Goal: Transaction & Acquisition: Purchase product/service

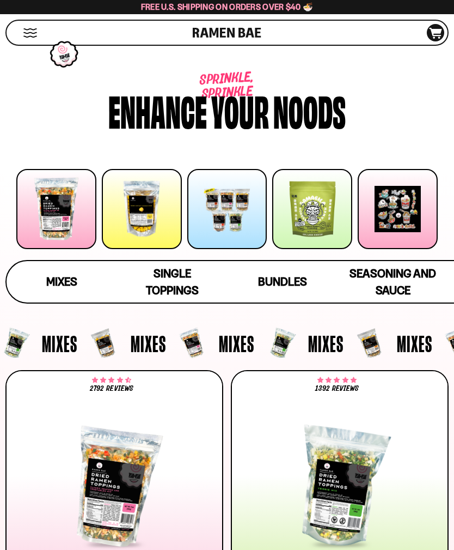
scroll to position [141, 0]
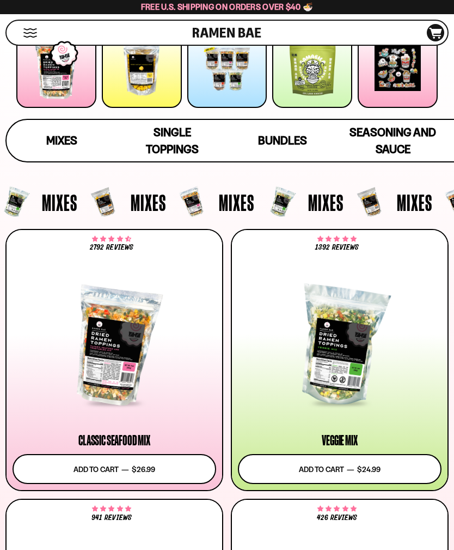
click at [443, 25] on link "Cart D0381C2F-513E-4F90-8A41-6F0A75DCBAAA" at bounding box center [425, 33] width 40 height 24
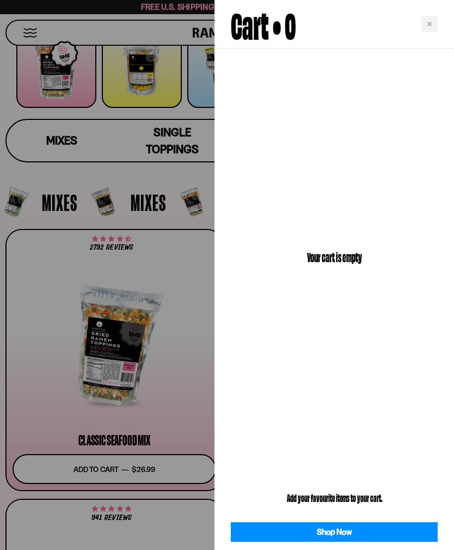
click at [438, 17] on div "Cart • 0" at bounding box center [335, 24] width 240 height 48
click at [433, 21] on div "Close cart" at bounding box center [430, 24] width 16 height 16
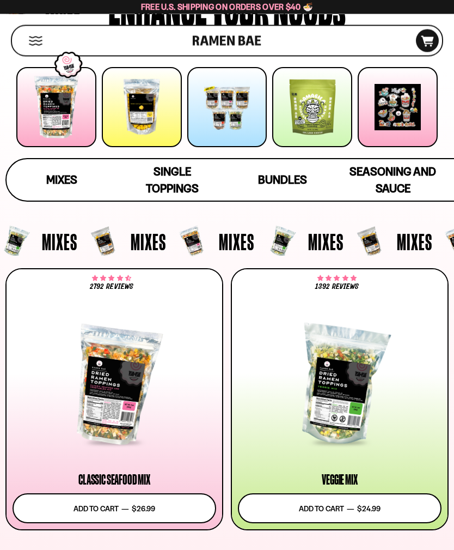
scroll to position [0, 0]
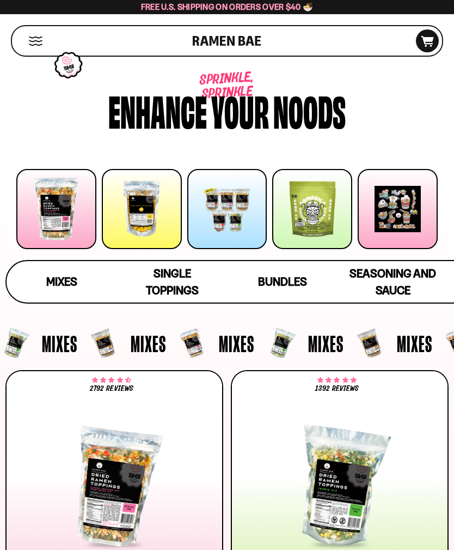
click at [172, 281] on div "Single Toppings" at bounding box center [172, 282] width 89 height 34
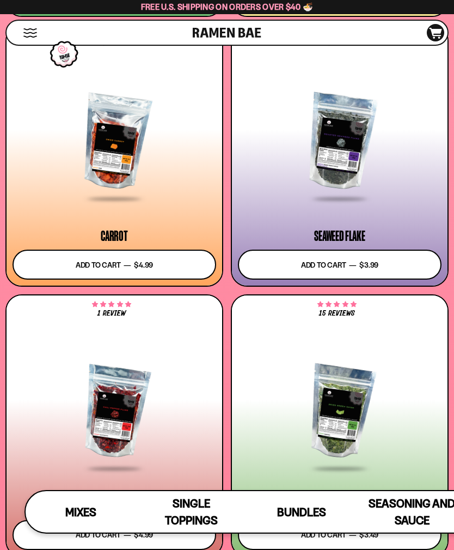
scroll to position [3622, 0]
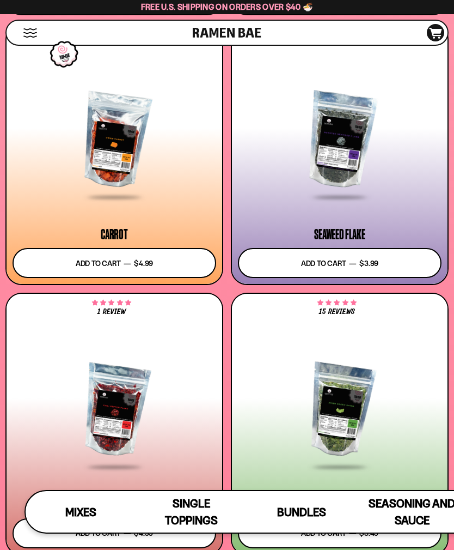
click at [158, 264] on button "Add to cart Add — Regular price $4.99 Regular price Sale price $4.99 Unit price…" at bounding box center [115, 263] width 204 height 30
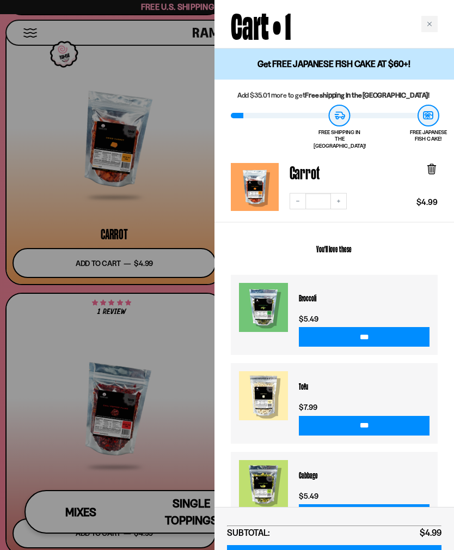
click at [431, 21] on icon "Close cart" at bounding box center [429, 23] width 5 height 5
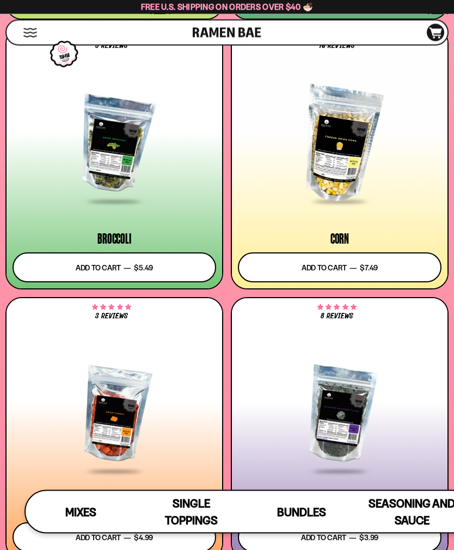
scroll to position [3348, 0]
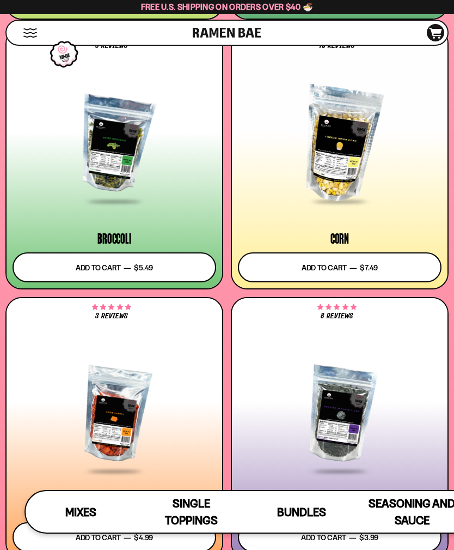
click at [157, 273] on button "Add to cart Add — Regular price $5.49 Regular price Sale price $5.49 Unit price…" at bounding box center [115, 267] width 204 height 30
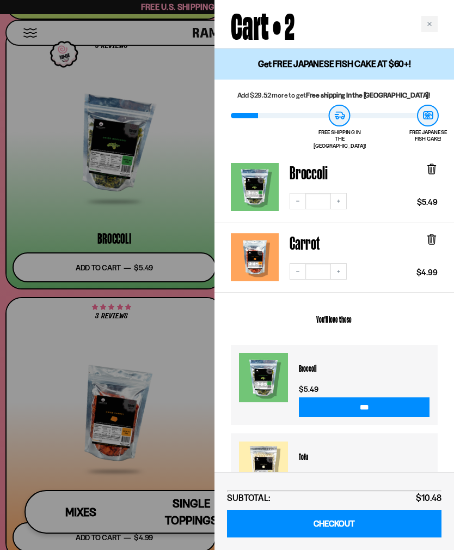
click at [427, 13] on div "Cart • 2" at bounding box center [335, 24] width 240 height 48
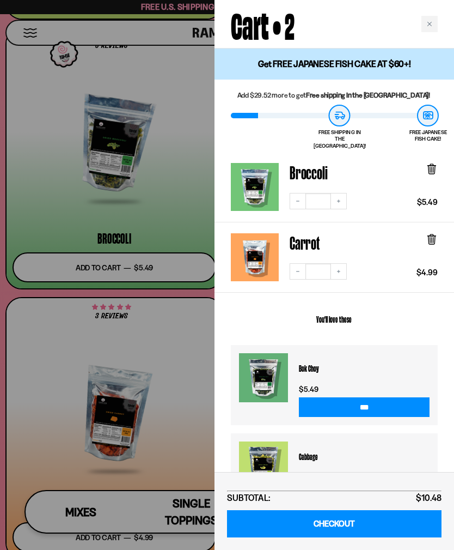
click at [428, 25] on icon "Close cart" at bounding box center [429, 23] width 5 height 5
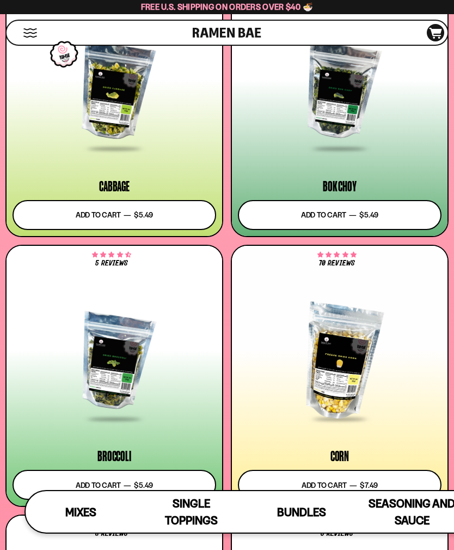
scroll to position [3124, 0]
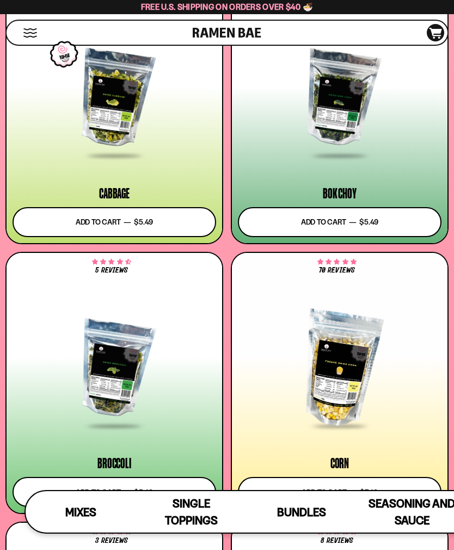
click at [157, 216] on button "Add to cart Add — Regular price $5.49 Regular price Sale price $5.49 Unit price…" at bounding box center [115, 222] width 204 height 30
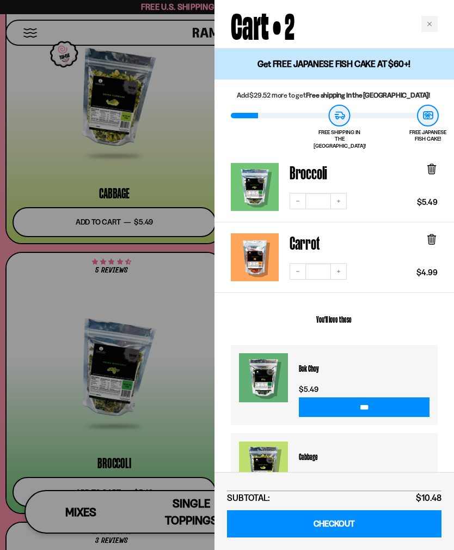
click at [423, 23] on div "Close cart" at bounding box center [430, 24] width 16 height 16
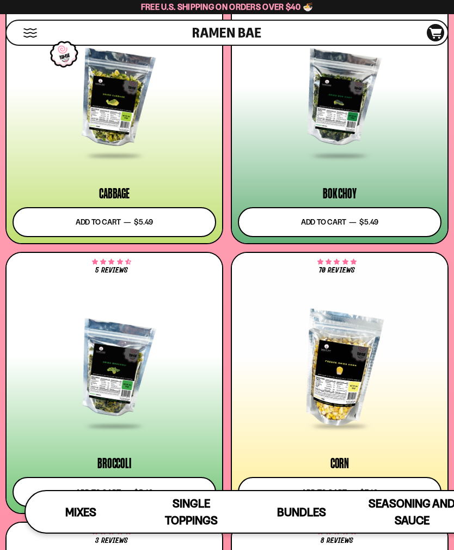
click at [351, 223] on button "Add to cart Add — Regular price $5.49 Regular price Sale price $5.49 Unit price…" at bounding box center [340, 222] width 204 height 30
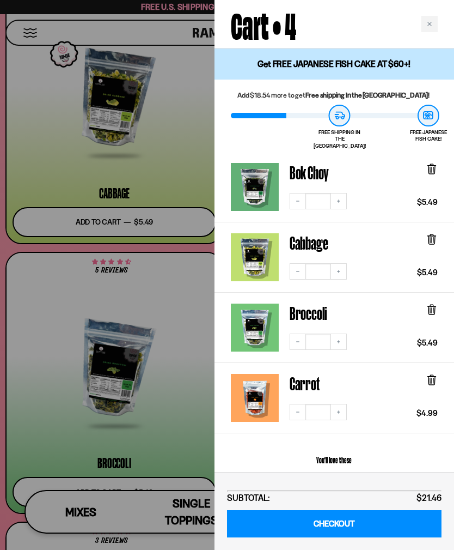
click at [428, 21] on div "Close cart" at bounding box center [430, 24] width 16 height 16
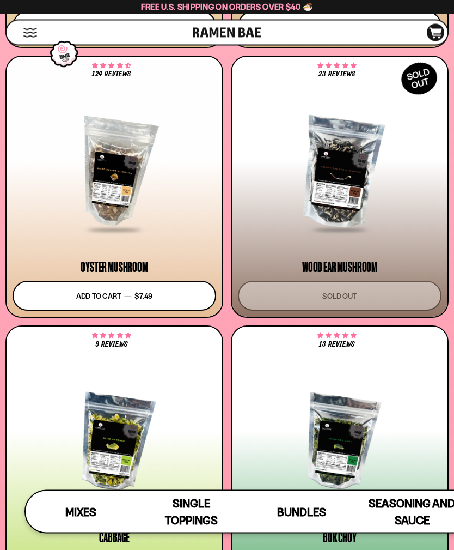
click at [160, 300] on button "Add to cart Add — Regular price $7.49 Regular price Sale price $7.49 Unit price…" at bounding box center [115, 296] width 204 height 30
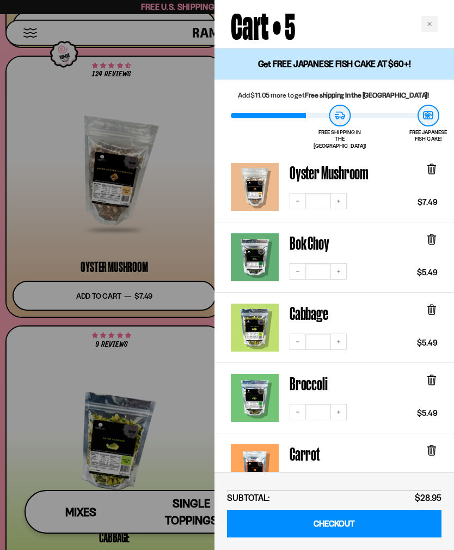
click at [424, 22] on div "Close cart" at bounding box center [430, 24] width 16 height 16
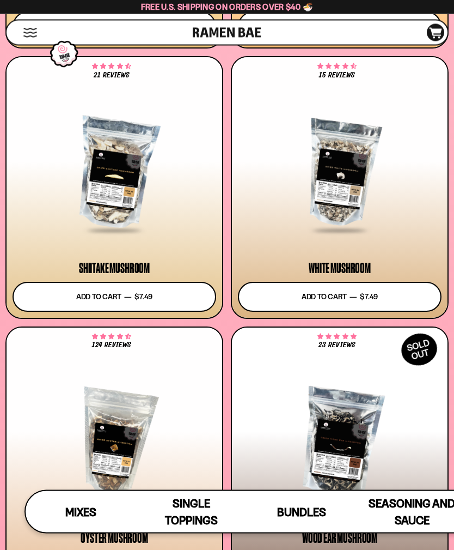
click at [345, 303] on button "Add to cart Add — Regular price $7.49 Regular price Sale price $7.49 Unit price…" at bounding box center [340, 297] width 204 height 30
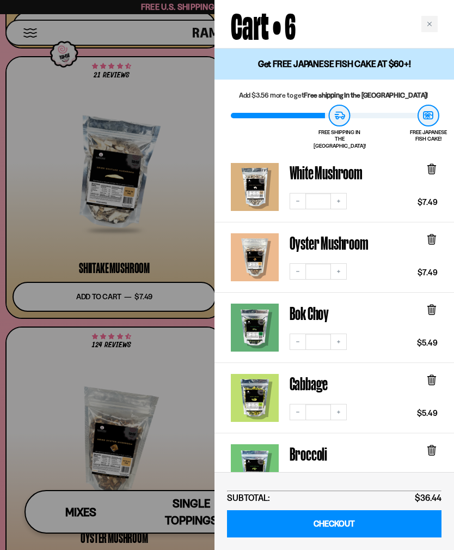
click at [435, 17] on div "Close cart" at bounding box center [430, 24] width 16 height 16
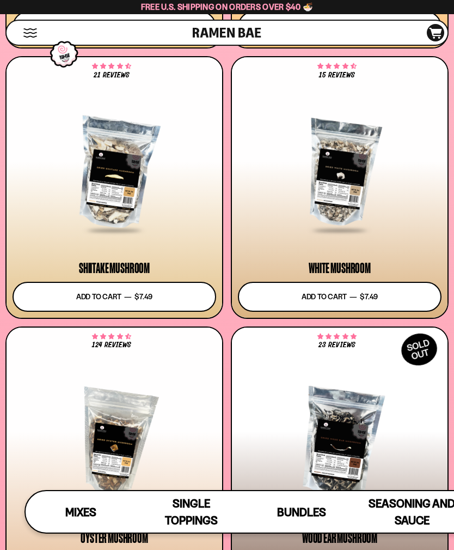
click at [179, 294] on button "Add to cart Add — Regular price $7.49 Regular price Sale price $7.49 Unit price…" at bounding box center [115, 297] width 204 height 30
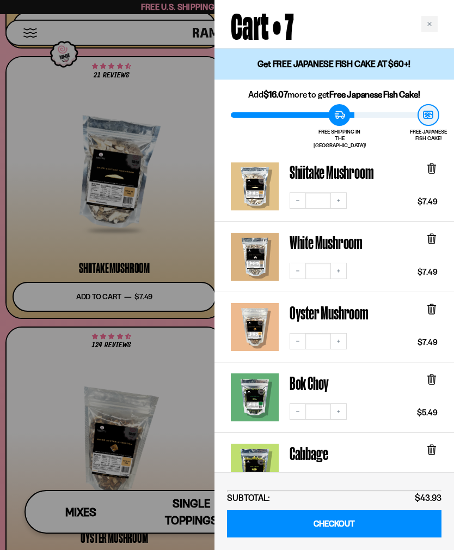
click at [433, 16] on div "Close cart" at bounding box center [430, 24] width 16 height 16
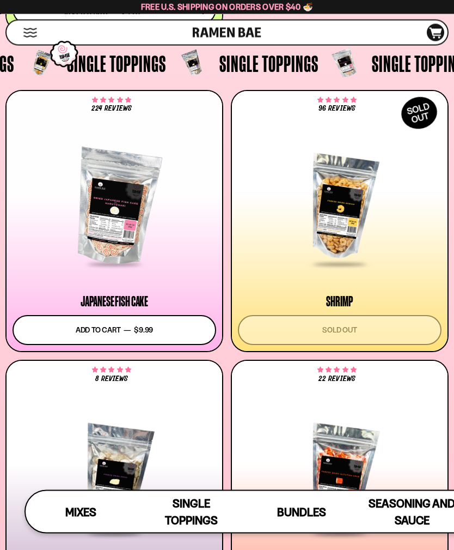
scroll to position [1397, 0]
click at [434, 32] on icon at bounding box center [436, 33] width 13 height 11
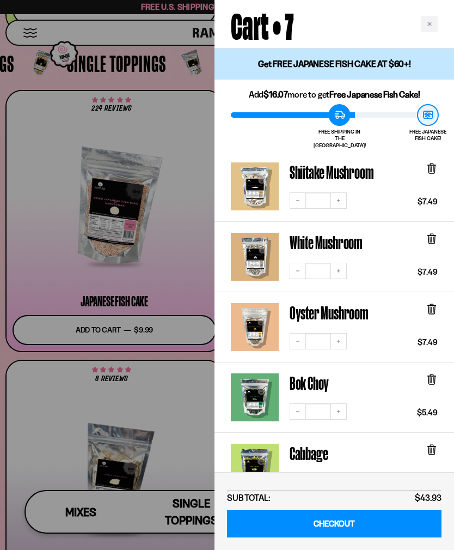
scroll to position [-1, 0]
click at [427, 11] on div "Cart • 7" at bounding box center [335, 24] width 240 height 48
click at [437, 25] on div "Close cart" at bounding box center [430, 24] width 16 height 16
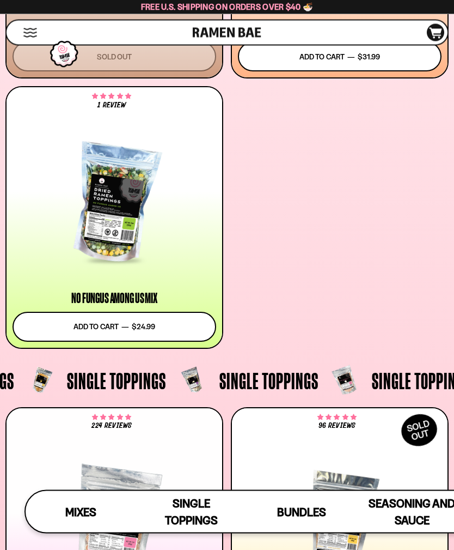
scroll to position [1080, 0]
click at [176, 326] on button "Add to cart Add — Regular price $24.99 Regular price Sale price $24.99 Unit pri…" at bounding box center [115, 327] width 204 height 30
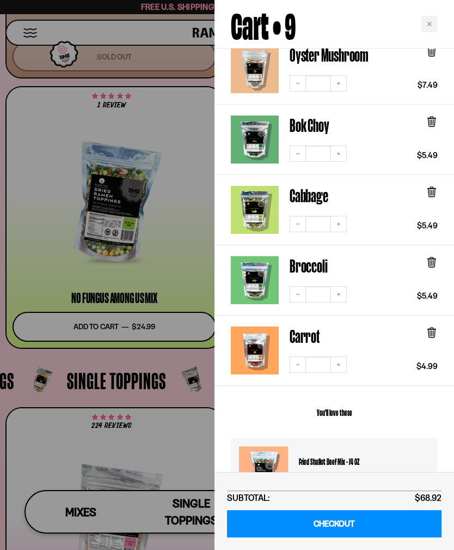
scroll to position [416, 0]
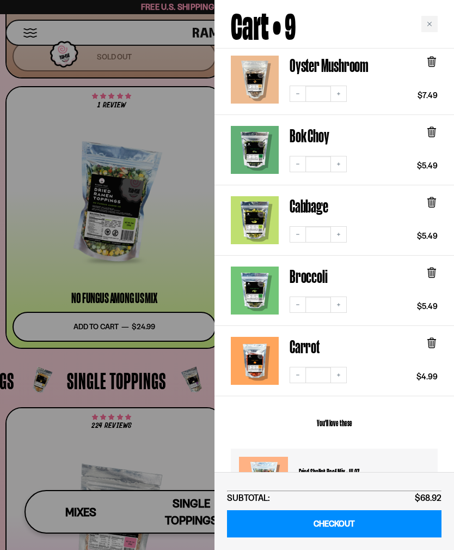
click at [120, 221] on div at bounding box center [227, 275] width 454 height 550
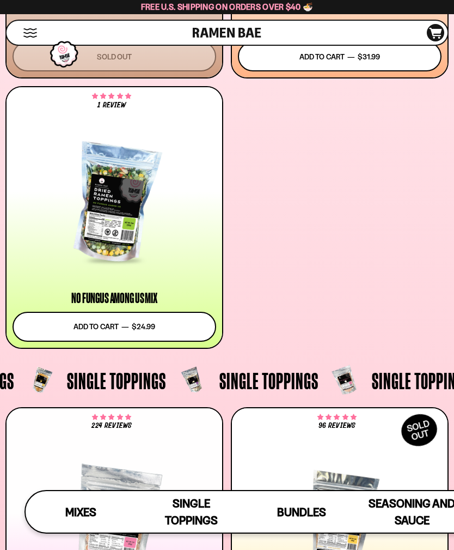
click at [130, 299] on div "No Fungus Among Us Mix" at bounding box center [114, 297] width 86 height 13
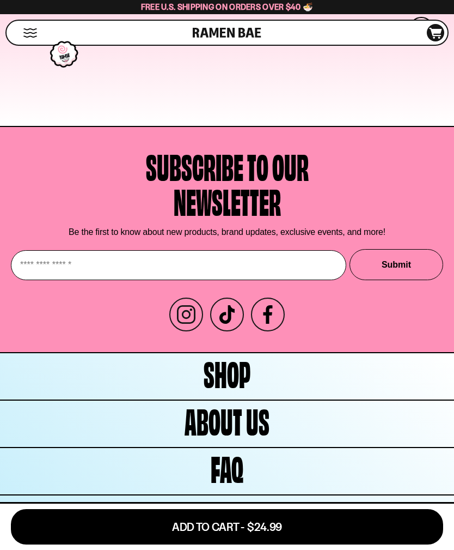
scroll to position [4034, 0]
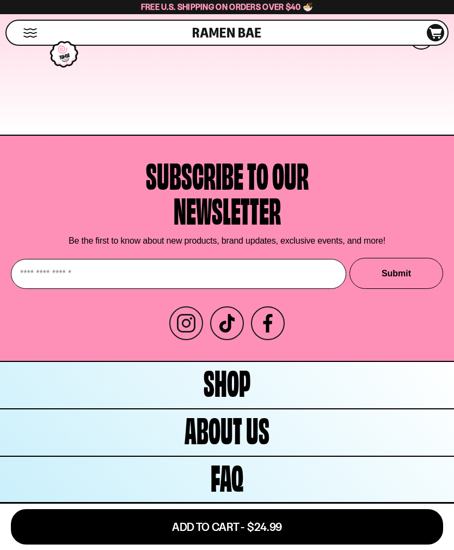
click at [421, 50] on span at bounding box center [422, 38] width 24 height 24
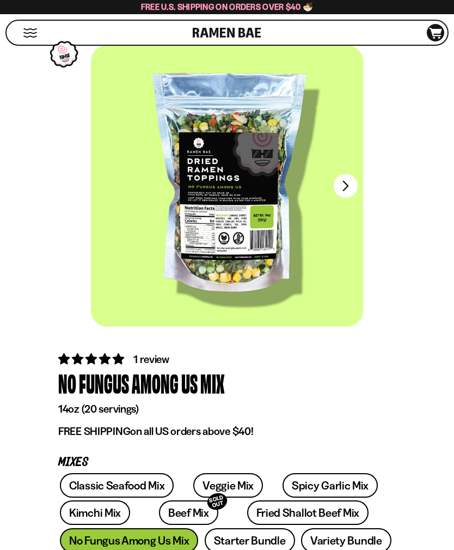
scroll to position [0, 0]
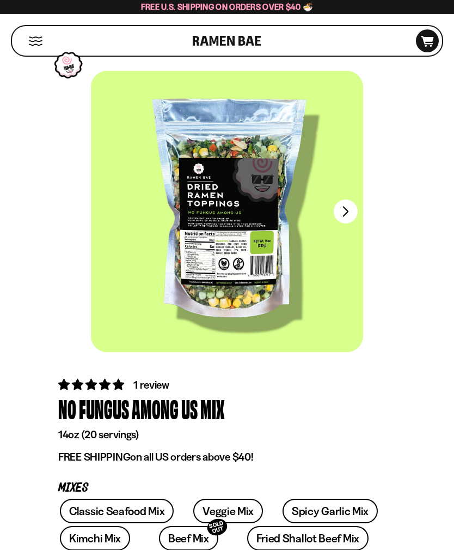
click at [345, 206] on button "FADCB6FD-DFAB-4417-9F21-029242090B77" at bounding box center [346, 211] width 24 height 24
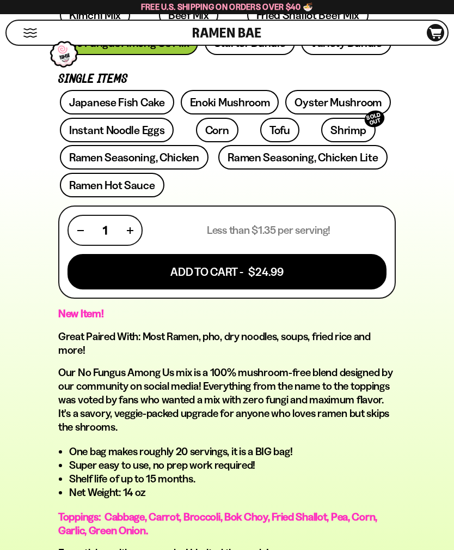
scroll to position [520, 0]
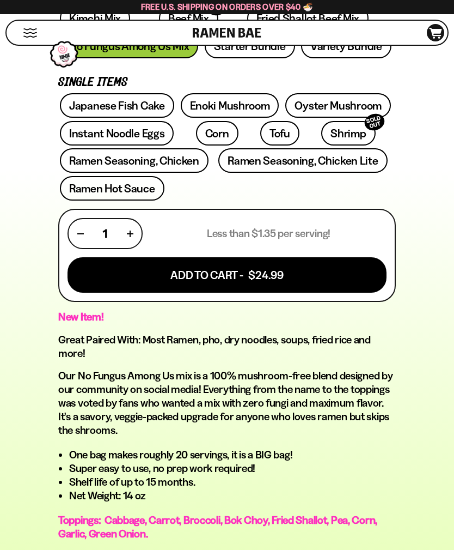
click at [297, 278] on button "Add To Cart - $24.99" at bounding box center [227, 274] width 319 height 35
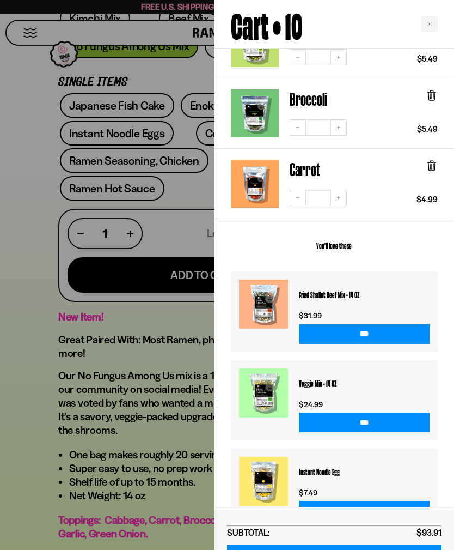
scroll to position [679, 0]
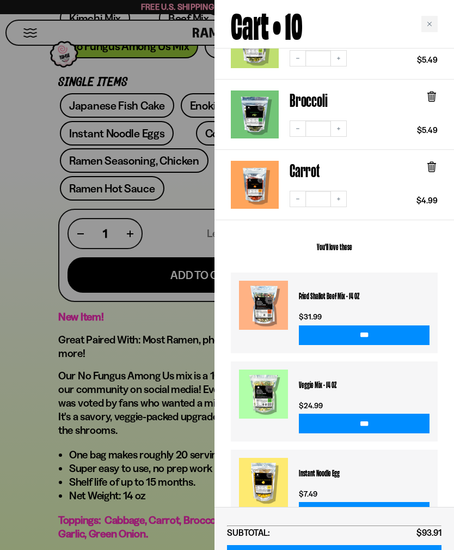
click at [357, 288] on h3 "Fried Shallot Beef Mix - 14 OZ" at bounding box center [364, 295] width 131 height 29
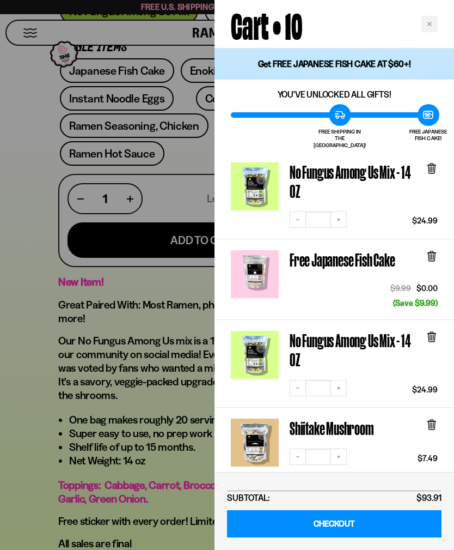
scroll to position [0, 0]
click at [365, 168] on link "No Fungus Among Us Mix - 14 OZ" at bounding box center [355, 181] width 131 height 38
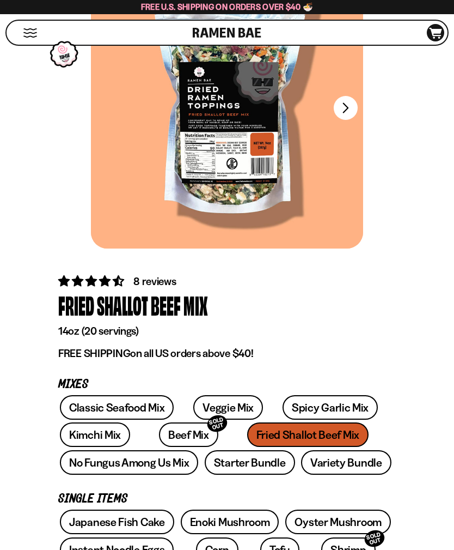
scroll to position [105, 0]
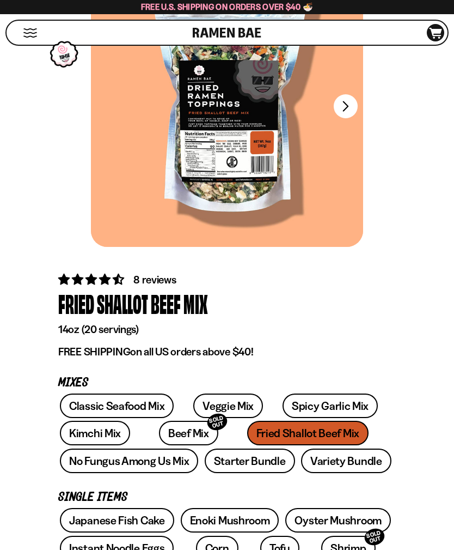
click at [352, 102] on button "FADCB6FD-DFAB-4417-9F21-029242090B77" at bounding box center [346, 106] width 24 height 24
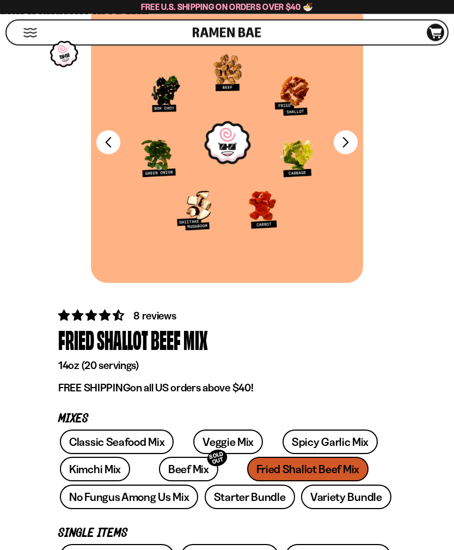
scroll to position [0, 0]
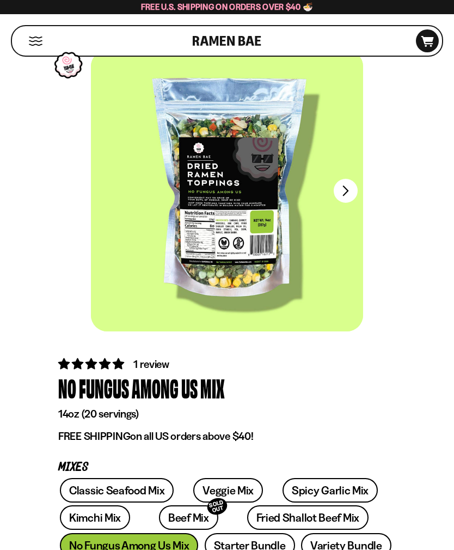
scroll to position [21, 0]
click at [355, 185] on button "FADCB6FD-DFAB-4417-9F21-029242090B77" at bounding box center [346, 191] width 24 height 24
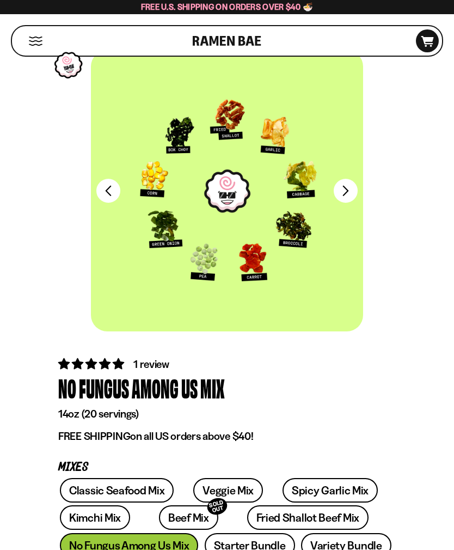
click at [110, 181] on button "FADCB6FD-DFAB-4417-9F21-029242090B77" at bounding box center [108, 191] width 24 height 24
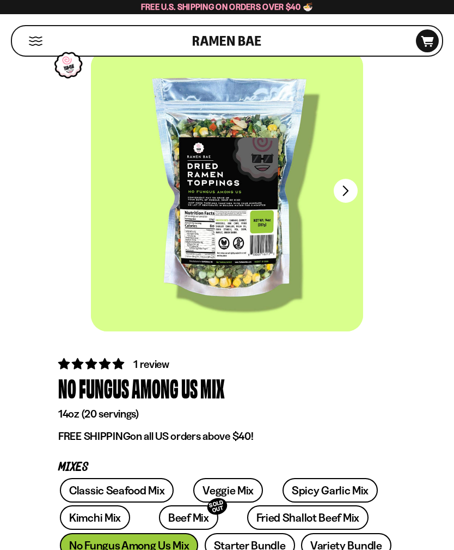
click at [352, 200] on button "FADCB6FD-DFAB-4417-9F21-029242090B77" at bounding box center [346, 191] width 24 height 24
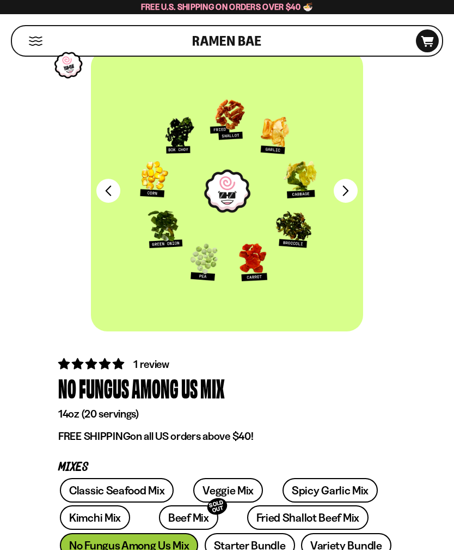
click at [425, 38] on icon at bounding box center [428, 41] width 13 height 11
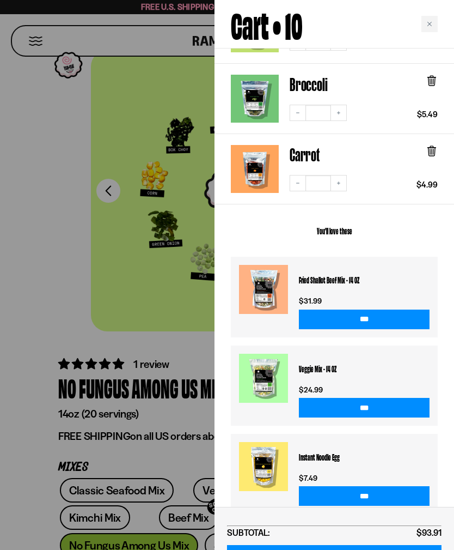
scroll to position [483, 0]
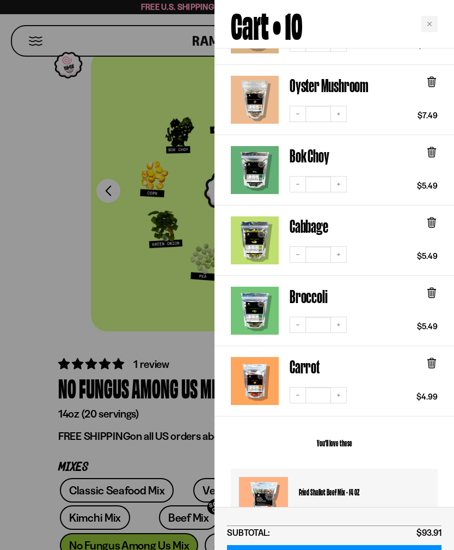
click at [435, 360] on icon at bounding box center [432, 364] width 7 height 8
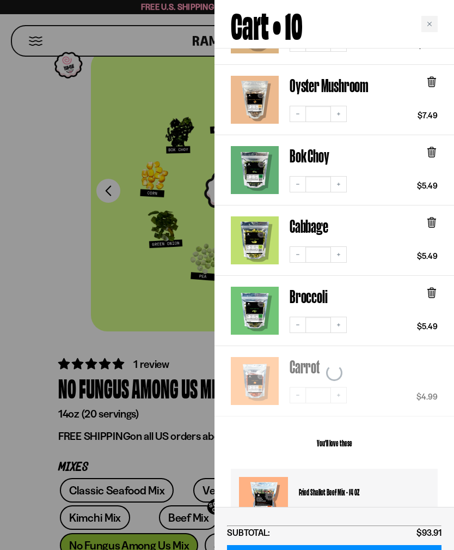
click at [435, 289] on icon at bounding box center [432, 293] width 7 height 8
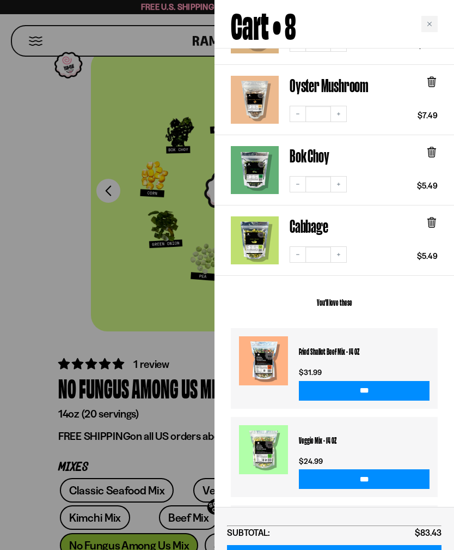
click at [435, 216] on icon at bounding box center [432, 222] width 12 height 12
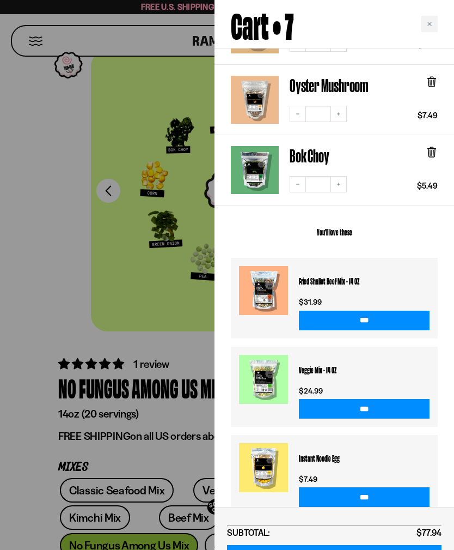
click at [434, 147] on icon at bounding box center [431, 151] width 3 height 8
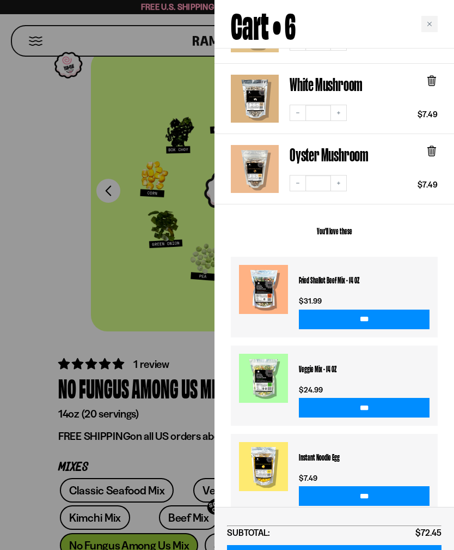
scroll to position [218, 0]
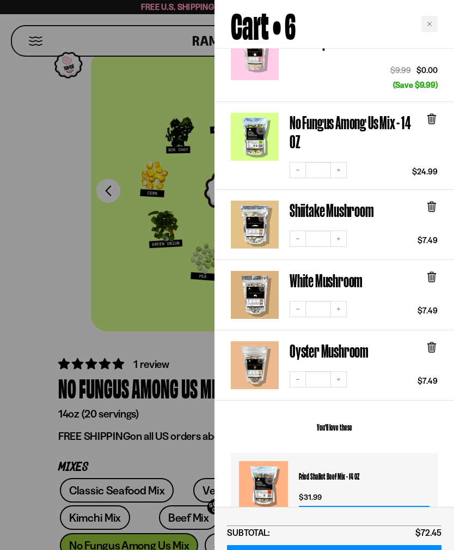
click at [430, 342] on icon at bounding box center [431, 346] width 3 height 8
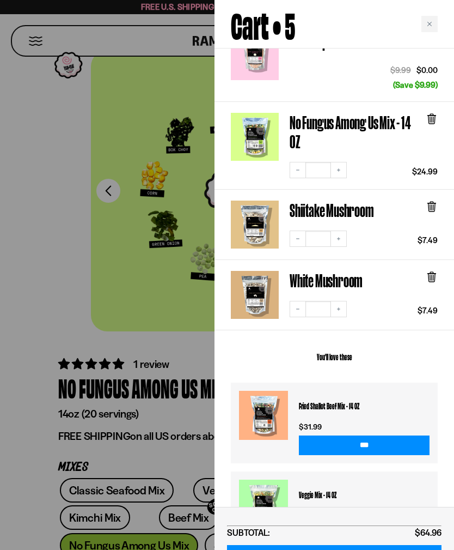
click at [434, 273] on icon at bounding box center [432, 273] width 8 height 0
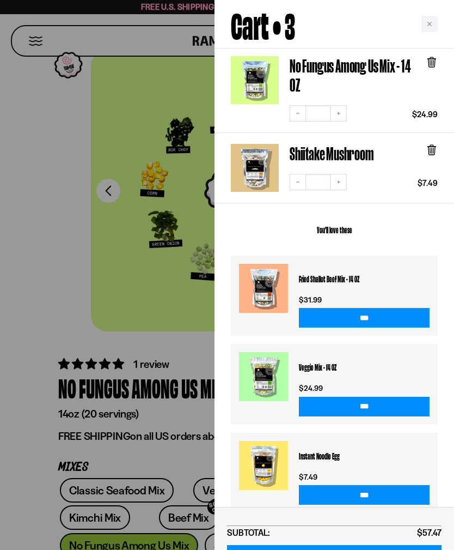
click at [430, 203] on div "You'll love these Fried Shallot Beef Mix - 14 OZ $31.99 *** Veggie Mix - 14 OZ …" at bounding box center [335, 362] width 240 height 318
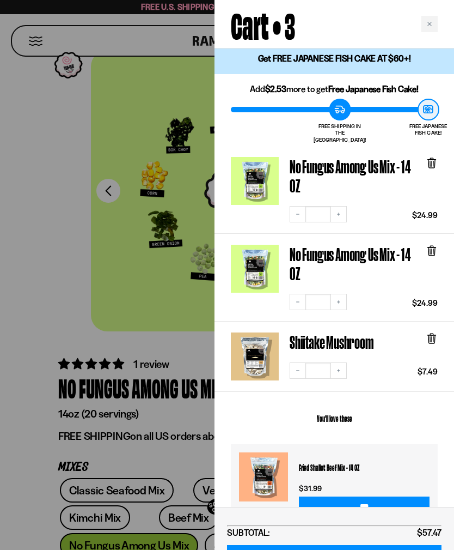
scroll to position [15, 0]
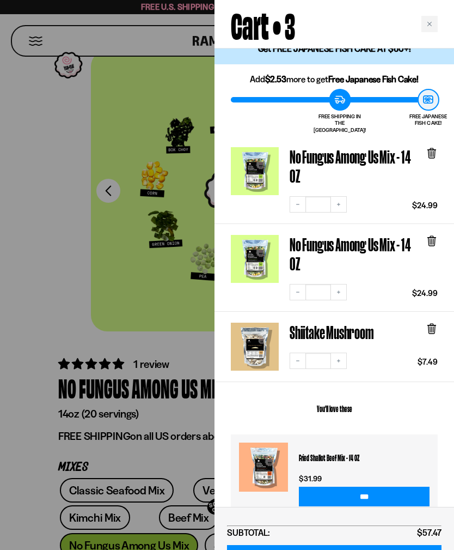
click at [433, 325] on icon at bounding box center [432, 329] width 7 height 8
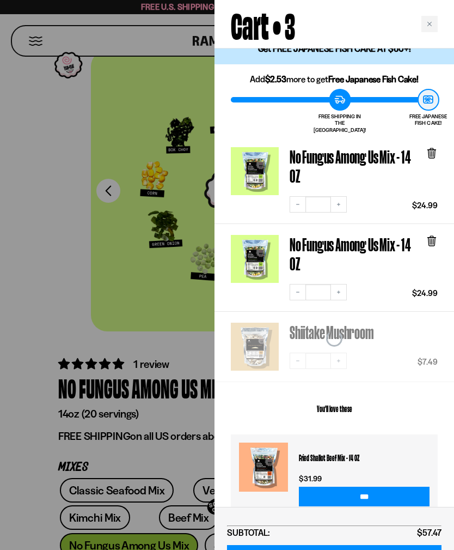
click at [434, 235] on icon at bounding box center [432, 241] width 12 height 12
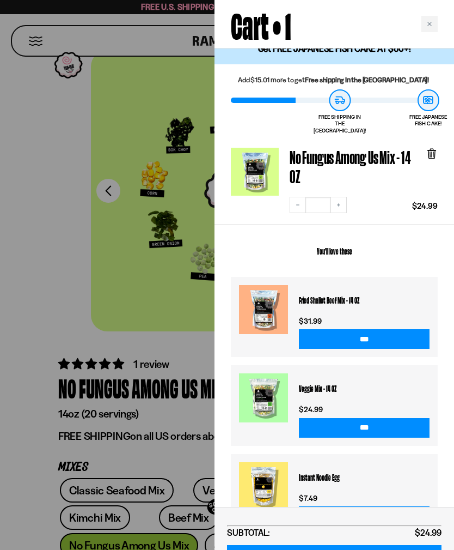
click at [428, 28] on div "Close cart" at bounding box center [430, 24] width 16 height 16
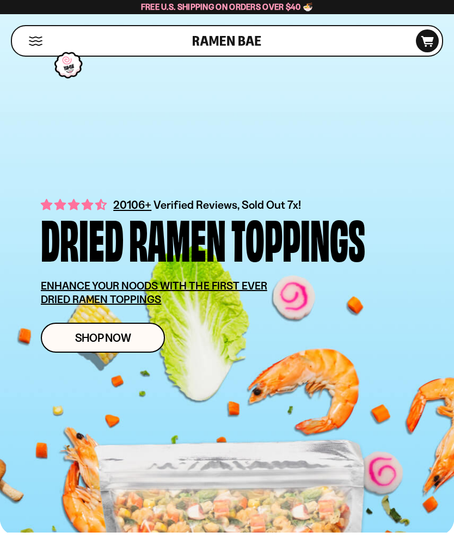
click at [40, 37] on button "Mobile Menu Trigger" at bounding box center [35, 40] width 15 height 9
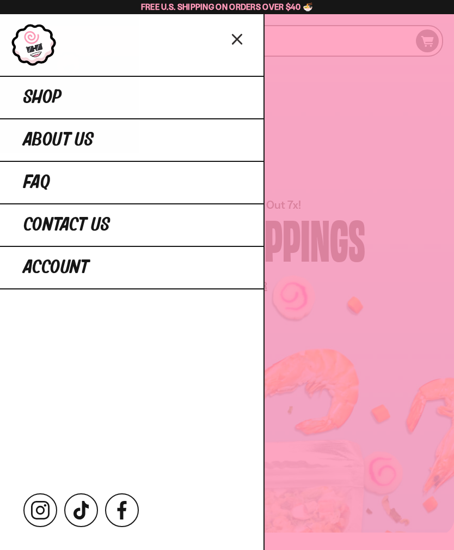
click at [48, 100] on span "Shop" at bounding box center [42, 98] width 38 height 20
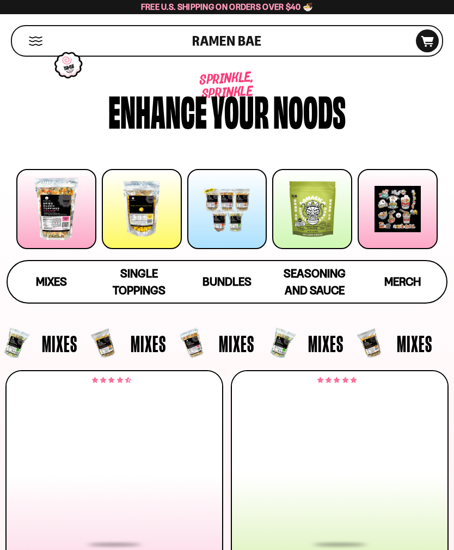
click at [56, 287] on span "Mixes" at bounding box center [51, 282] width 31 height 14
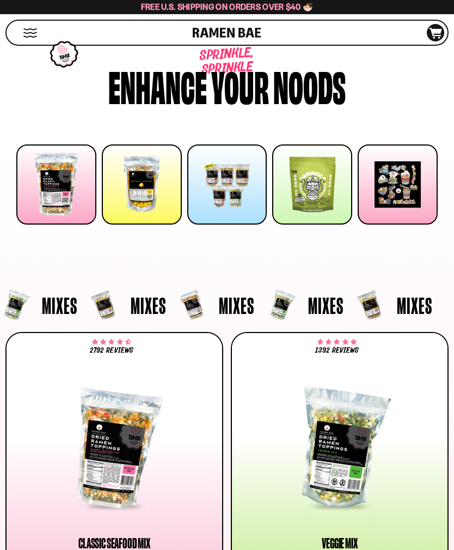
scroll to position [369, 0]
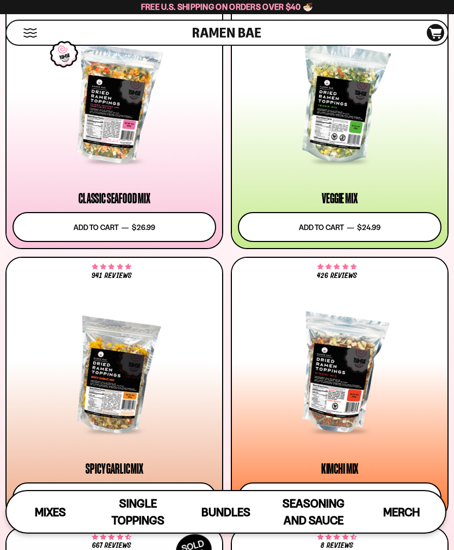
click at [366, 229] on button "Add to cart Add — Regular price $24.99 Regular price Sale price $24.99 Unit pri…" at bounding box center [340, 227] width 204 height 30
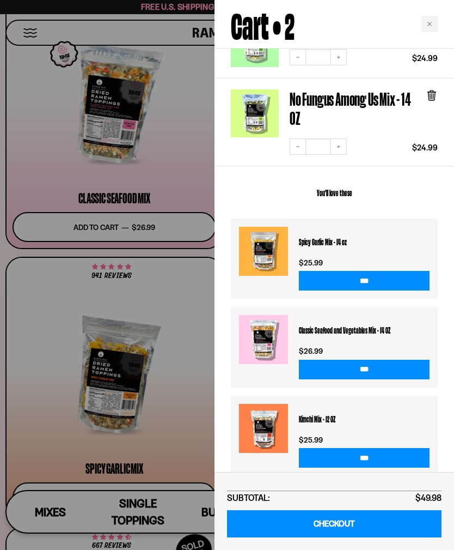
click at [434, 96] on div at bounding box center [432, 111] width 12 height 44
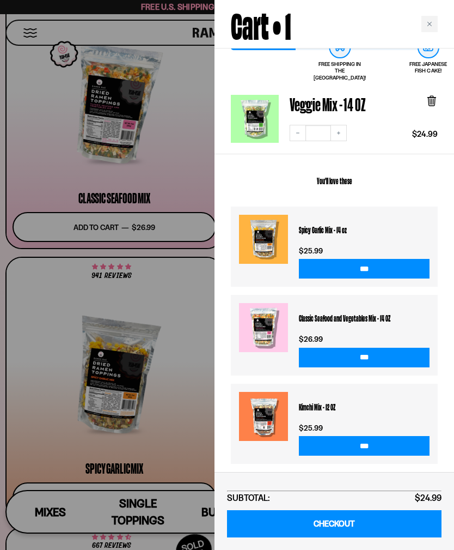
scroll to position [58, 0]
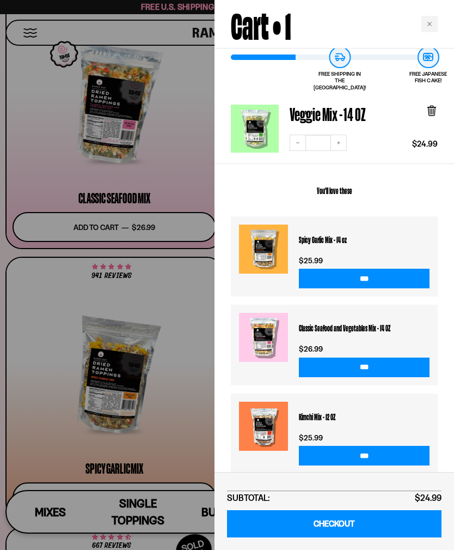
click at [204, 46] on div at bounding box center [227, 275] width 454 height 550
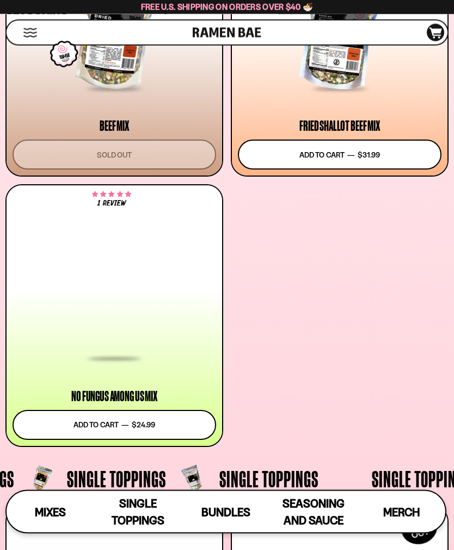
scroll to position [982, 0]
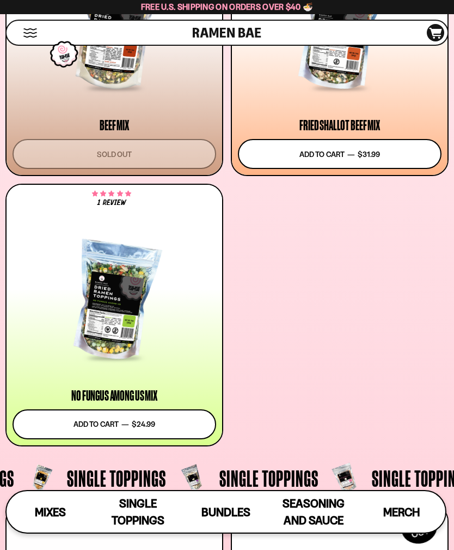
click at [172, 424] on button "Add to cart Add — Regular price $24.99 Regular price Sale price $24.99 Unit pri…" at bounding box center [115, 424] width 204 height 30
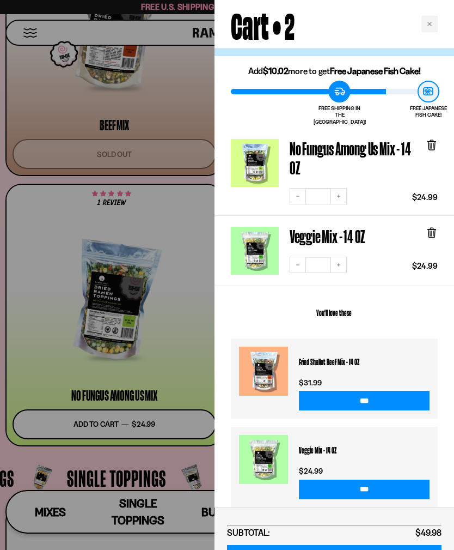
click at [425, 22] on div "Close cart" at bounding box center [430, 24] width 16 height 16
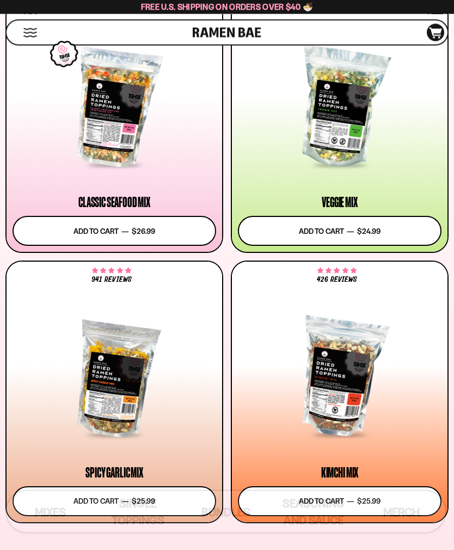
scroll to position [133, 0]
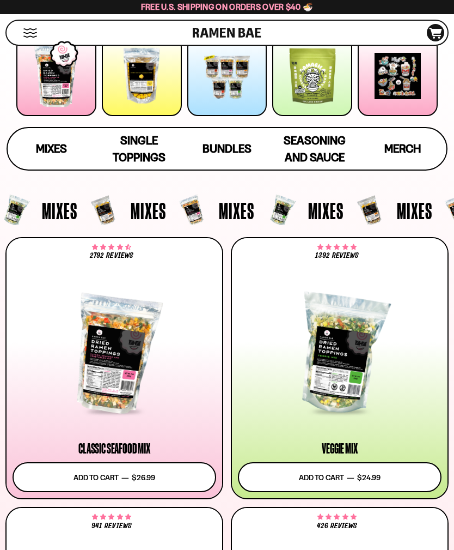
click at [147, 148] on div "Single Toppings" at bounding box center [139, 149] width 66 height 34
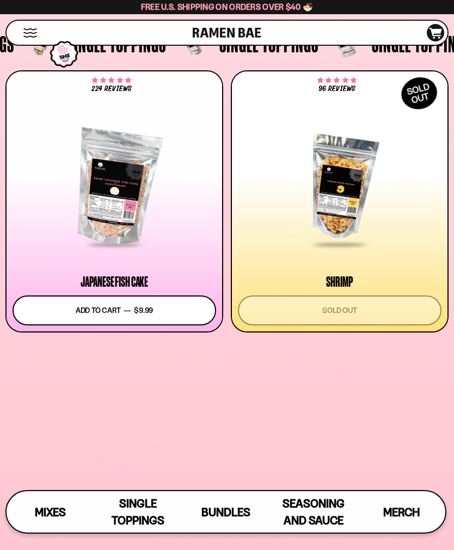
scroll to position [1500, 0]
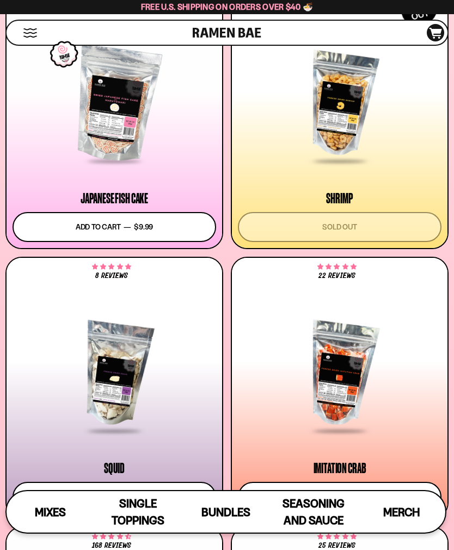
click at [146, 222] on button "Add to cart Add — Regular price $9.99 Regular price Sale price $9.99 Unit price…" at bounding box center [115, 227] width 204 height 30
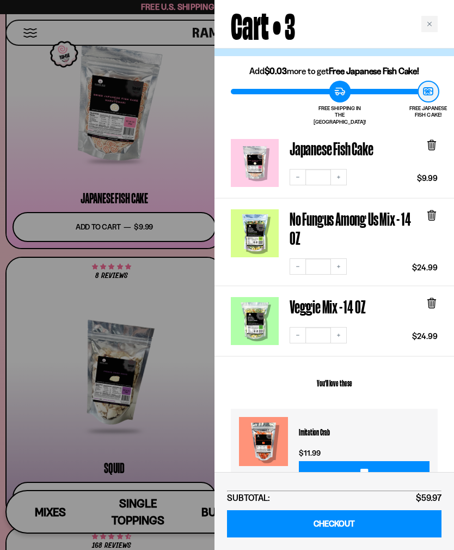
click at [433, 30] on div "Close cart" at bounding box center [430, 24] width 16 height 16
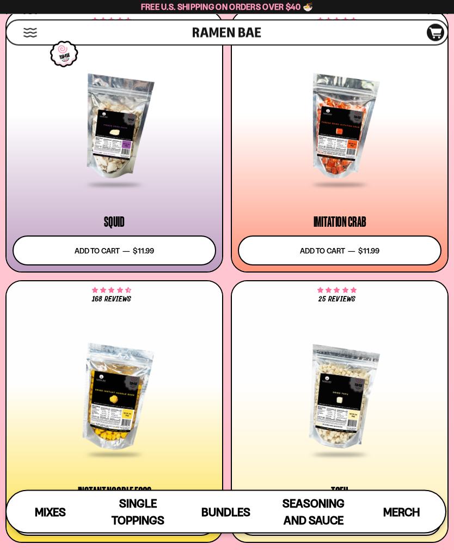
scroll to position [1755, 0]
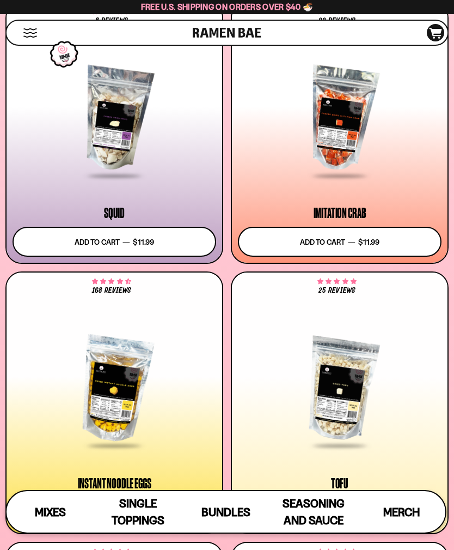
click at [369, 241] on button "Add to cart Add — Regular price $11.99 Regular price Sale price $11.99 Unit pri…" at bounding box center [340, 242] width 204 height 30
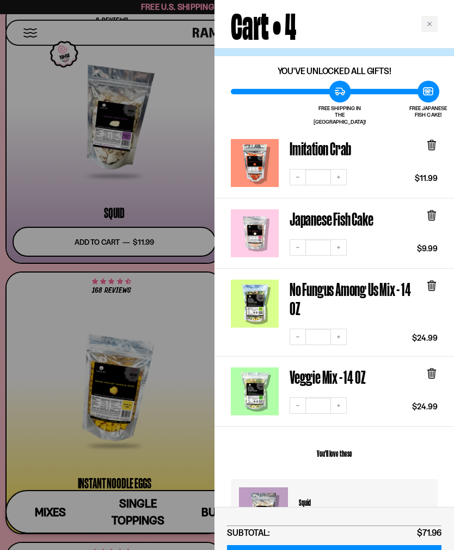
click at [432, 20] on div "Close cart" at bounding box center [430, 24] width 16 height 16
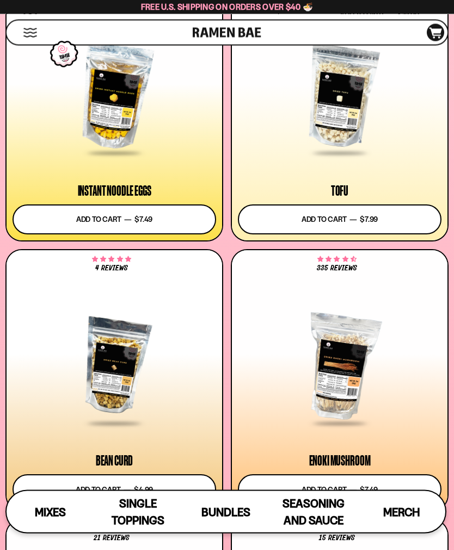
click at [157, 217] on button "Add to cart Add — Regular price $7.49 Regular price Sale price $7.49 Unit price…" at bounding box center [115, 220] width 204 height 30
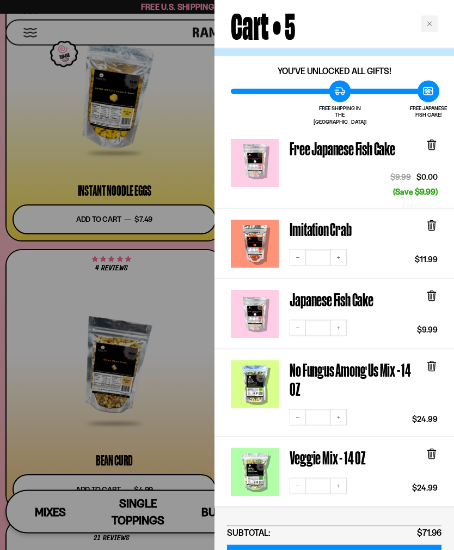
scroll to position [2047, 0]
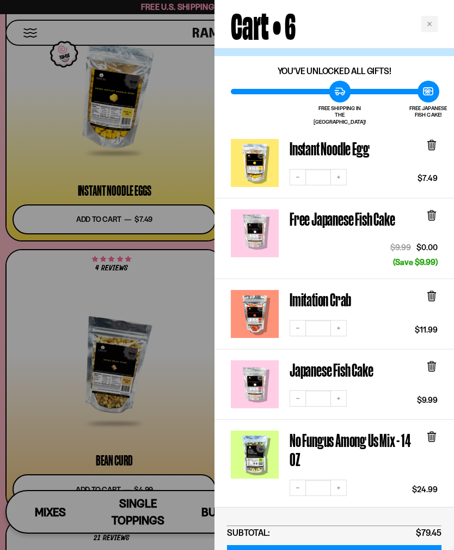
click at [343, 169] on button "Increase quantity" at bounding box center [339, 177] width 16 height 16
click at [180, 402] on div at bounding box center [227, 275] width 454 height 550
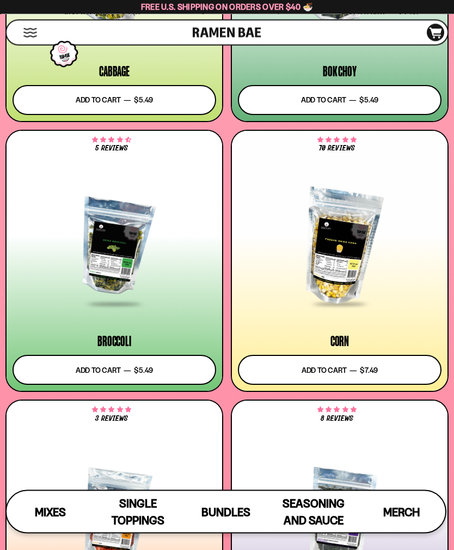
click at [340, 367] on button "Add to cart Add — Regular price $7.49 Regular price Sale price $7.49 Unit price…" at bounding box center [340, 370] width 204 height 30
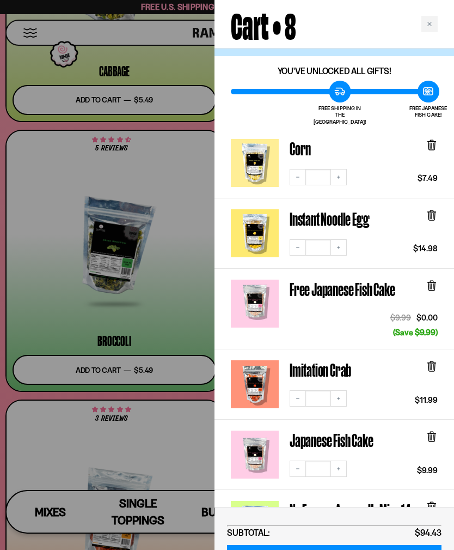
click at [337, 174] on icon "Increase quantity" at bounding box center [339, 177] width 7 height 7
click at [434, 140] on icon at bounding box center [431, 144] width 3 height 8
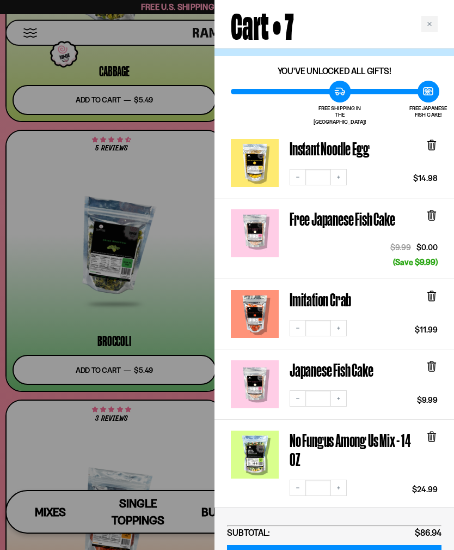
click at [433, 144] on div at bounding box center [432, 151] width 12 height 25
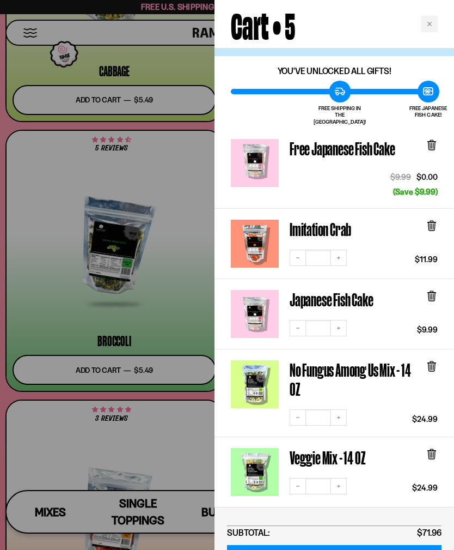
click at [433, 142] on icon at bounding box center [432, 146] width 7 height 8
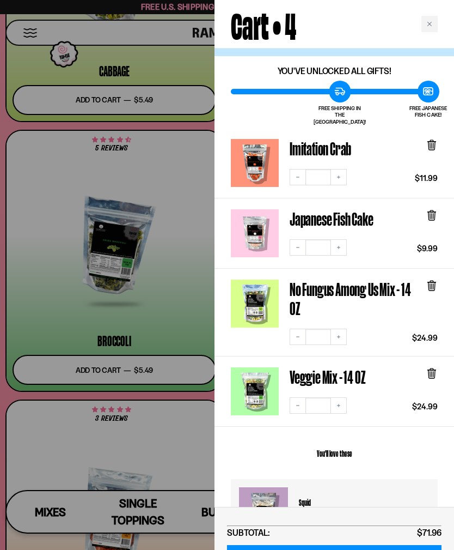
click at [436, 140] on icon at bounding box center [432, 145] width 12 height 12
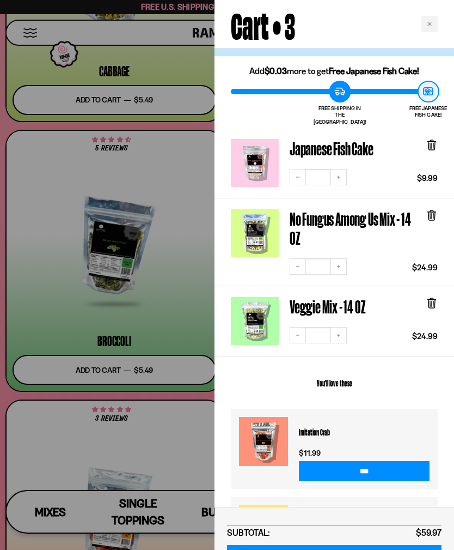
click at [427, 139] on icon at bounding box center [432, 145] width 12 height 12
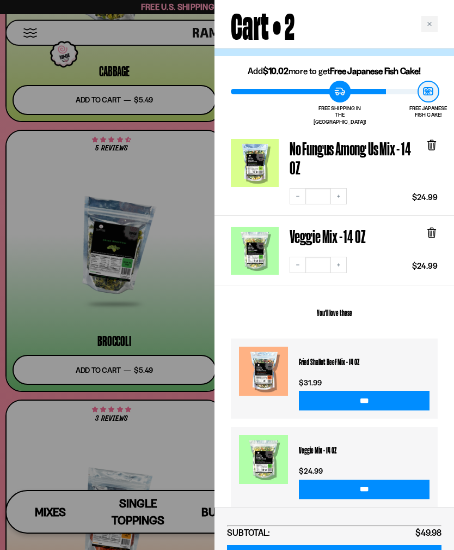
click at [431, 229] on icon at bounding box center [432, 233] width 7 height 8
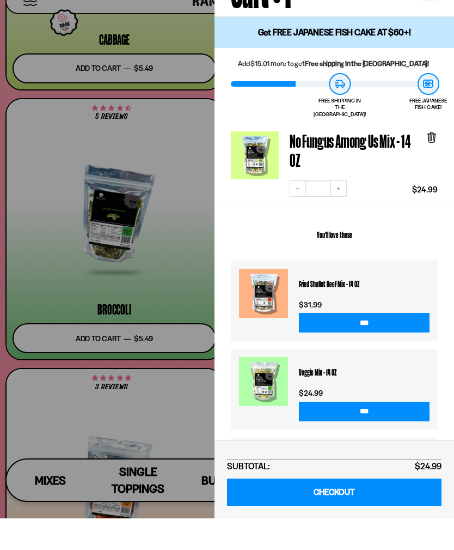
scroll to position [3281, 0]
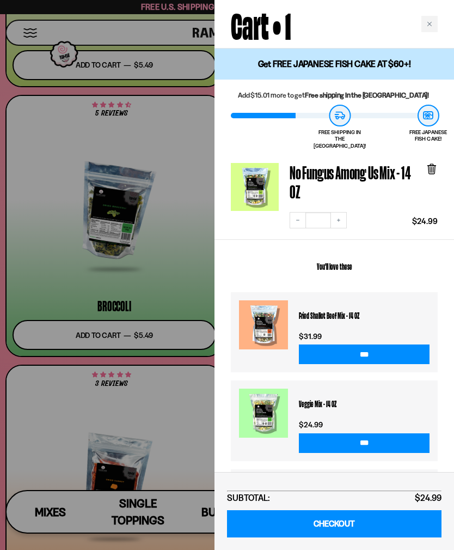
click at [434, 23] on div "Close cart" at bounding box center [430, 24] width 16 height 16
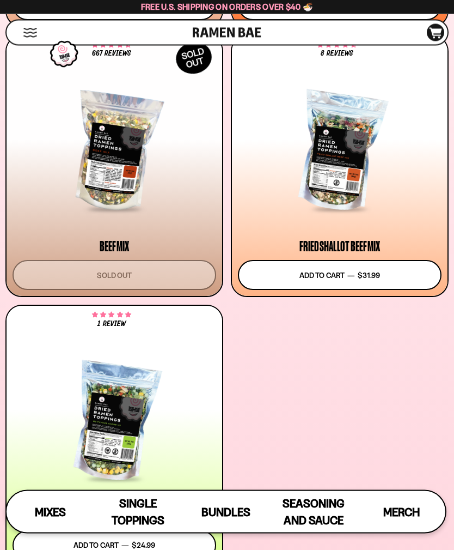
scroll to position [813, 0]
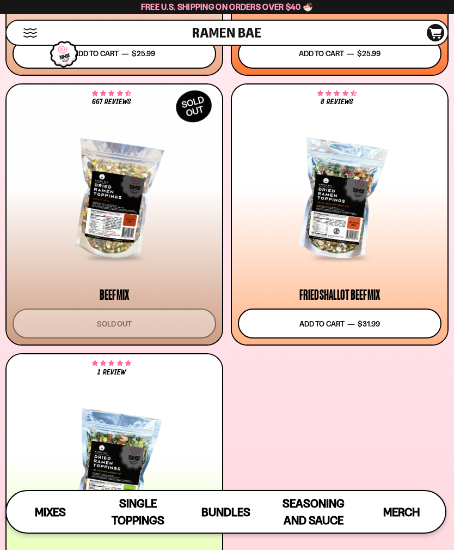
click at [133, 460] on div at bounding box center [115, 470] width 204 height 117
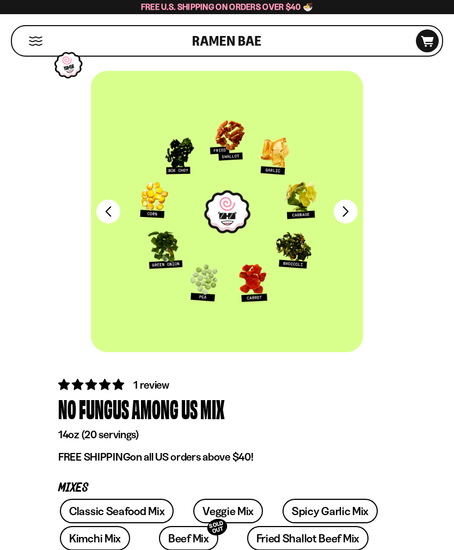
click at [32, 203] on div "FADCB6FD-DFAB-4417-9F21-029242090B77 FADCB6FD-DFAB-4417-9F21-029242090B77" at bounding box center [227, 219] width 445 height 297
click at [45, 20] on div "Shop Cart D0381C2F-513E-4F90-8A41-6F0A75DCBAAA" at bounding box center [227, 40] width 454 height 53
click at [35, 42] on button "Mobile Menu Trigger" at bounding box center [35, 40] width 15 height 9
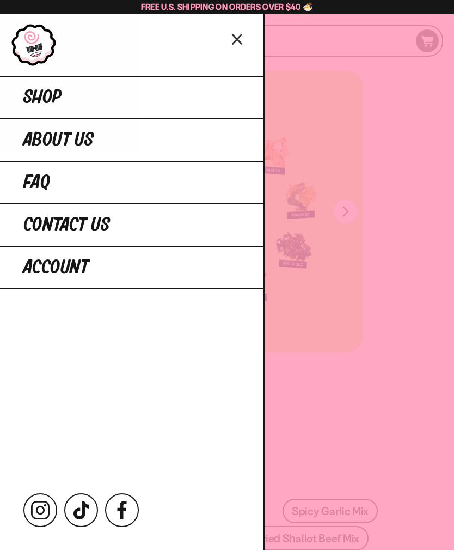
click at [52, 95] on span "Shop" at bounding box center [42, 98] width 38 height 20
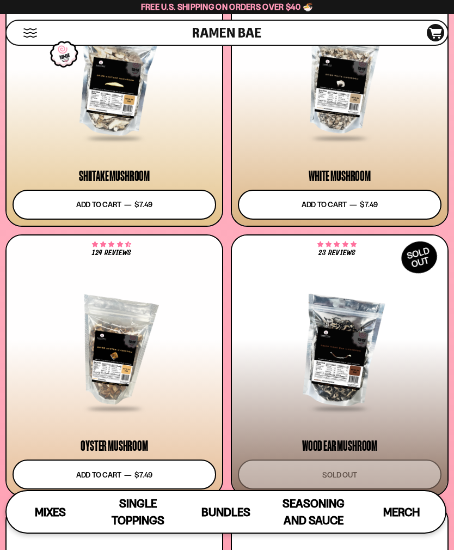
scroll to position [2608, 0]
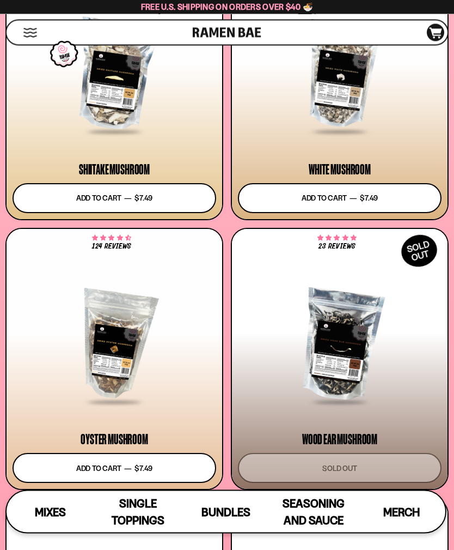
click at [147, 198] on button "Add to cart Add — Regular price $7.49 Regular price Sale price $7.49 Unit price…" at bounding box center [115, 199] width 204 height 30
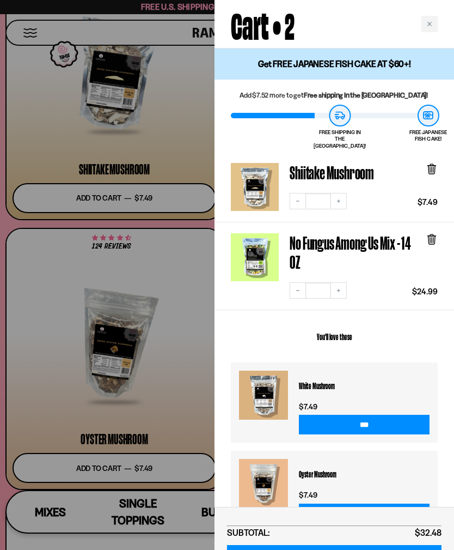
click at [144, 466] on div at bounding box center [227, 275] width 454 height 550
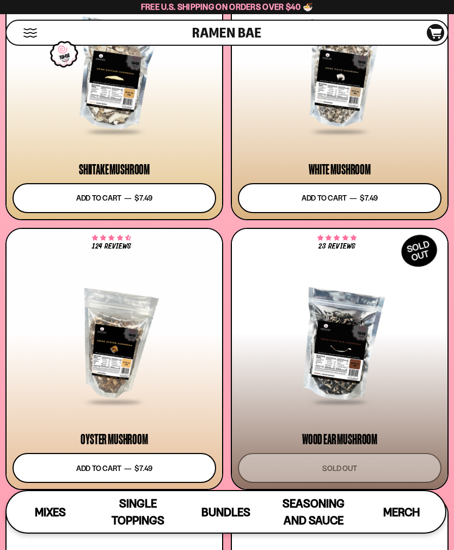
click at [149, 472] on button "Add to cart Add — Regular price $7.49 Regular price Sale price $7.49 Unit price…" at bounding box center [115, 468] width 204 height 30
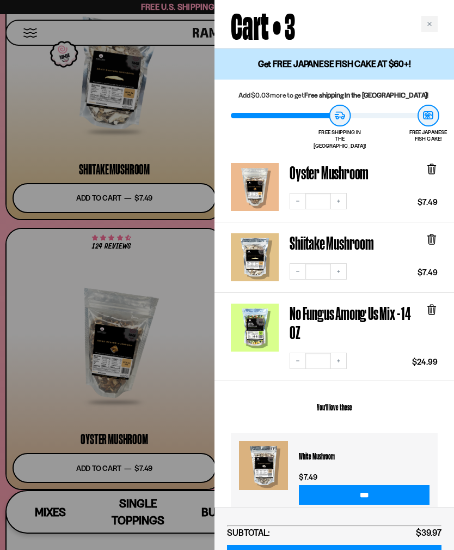
click at [435, 22] on div "Close cart" at bounding box center [430, 24] width 16 height 16
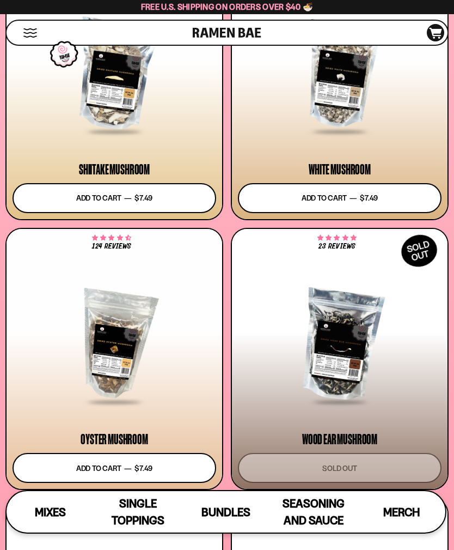
click at [375, 194] on button "Add to cart Add — Regular price $7.49 Regular price Sale price $7.49 Unit price…" at bounding box center [340, 198] width 204 height 30
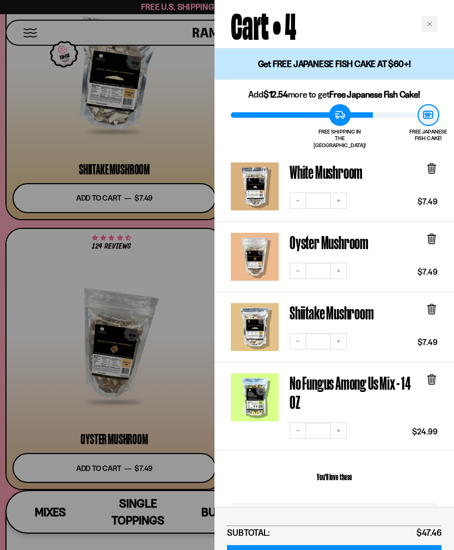
click at [434, 165] on icon at bounding box center [432, 169] width 7 height 8
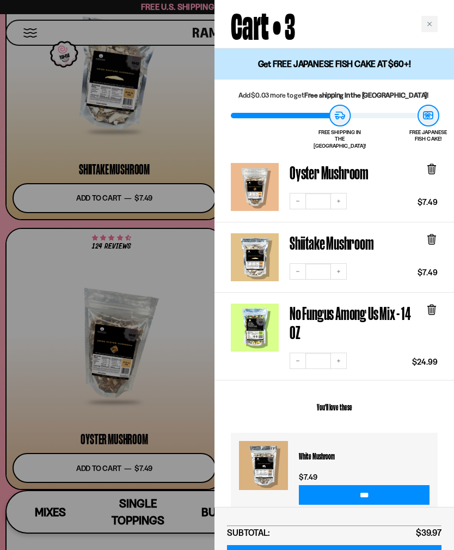
click at [434, 166] on icon at bounding box center [432, 166] width 8 height 0
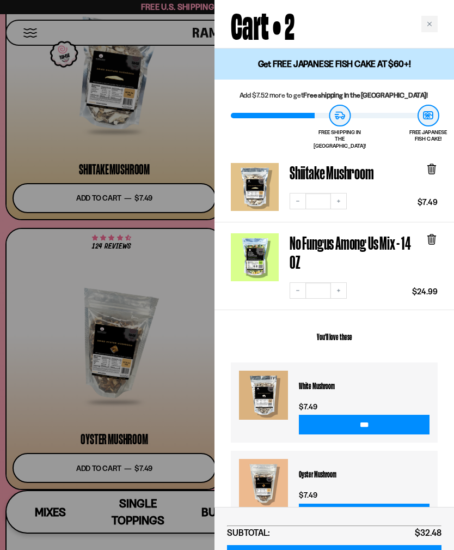
click at [436, 165] on icon at bounding box center [432, 169] width 12 height 12
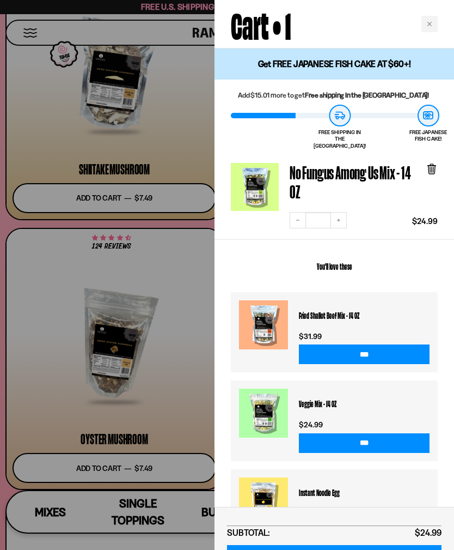
click at [443, 17] on div "Cart • 1" at bounding box center [335, 24] width 240 height 48
click at [433, 21] on div "Close cart" at bounding box center [430, 24] width 16 height 16
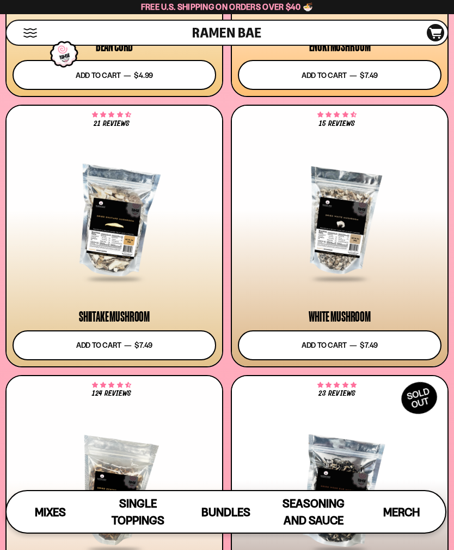
scroll to position [2445, 0]
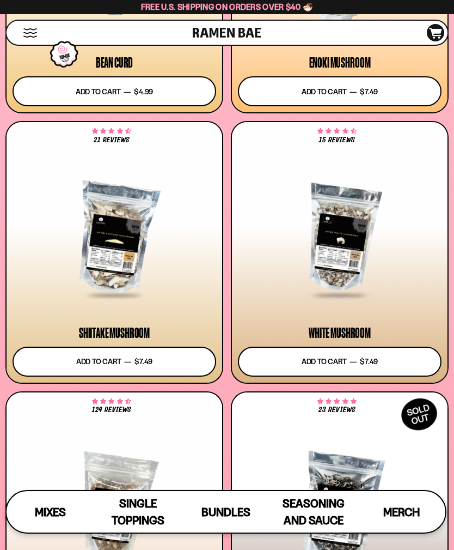
click at [435, 34] on icon "D0381C2F-513E-4F90-8A41-6F0A75DCBAAA" at bounding box center [435, 33] width 29 height 11
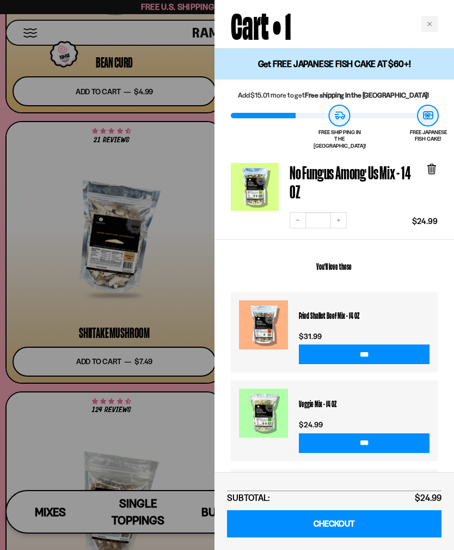
click at [348, 527] on link "CHECKOUT" at bounding box center [334, 524] width 215 height 28
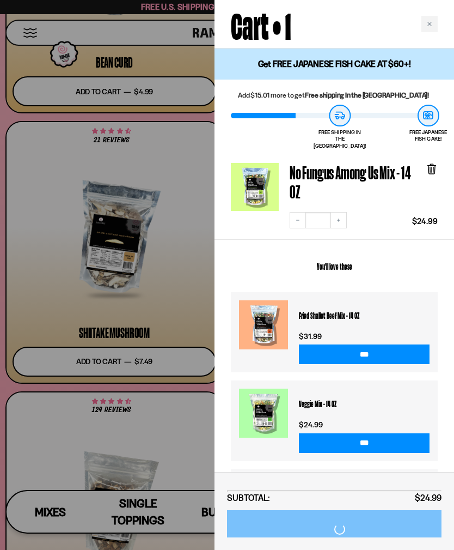
click at [431, 27] on div "Close cart" at bounding box center [430, 24] width 16 height 16
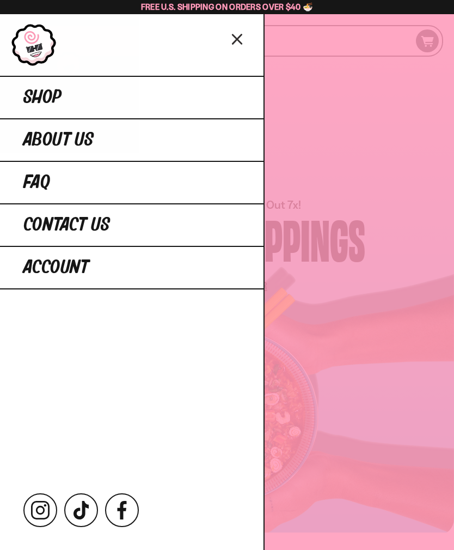
click at [193, 105] on link "Shop" at bounding box center [132, 97] width 264 height 42
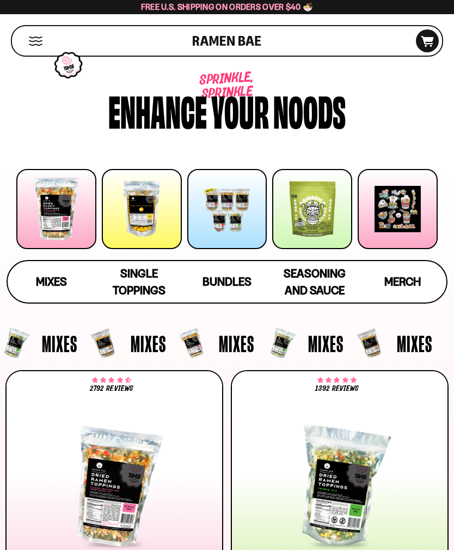
click at [404, 281] on span "Merch" at bounding box center [403, 282] width 36 height 14
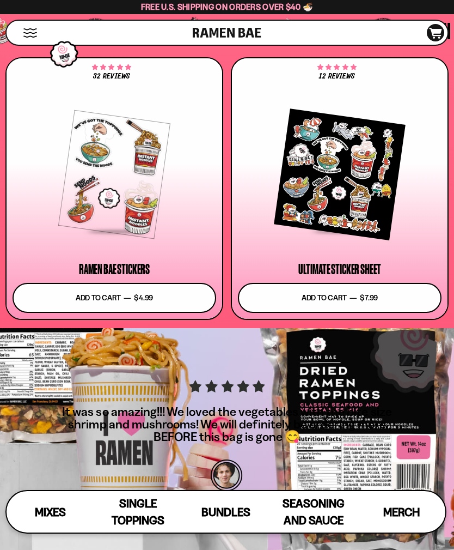
scroll to position [5080, 0]
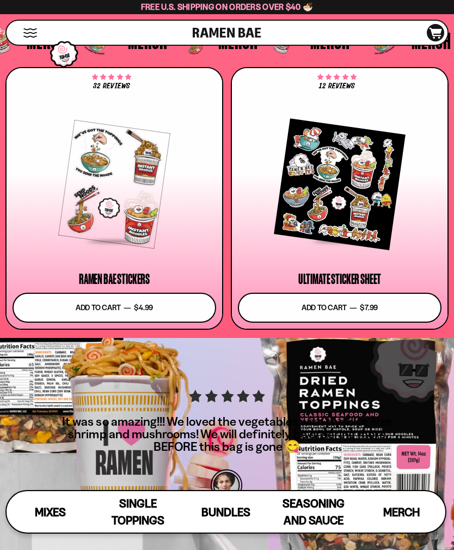
click at [362, 196] on div at bounding box center [340, 184] width 204 height 117
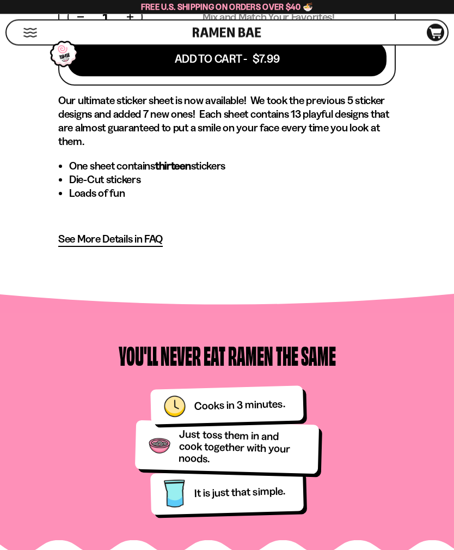
scroll to position [531, 0]
click at [131, 246] on span "See More Details in FAQ" at bounding box center [110, 239] width 105 height 14
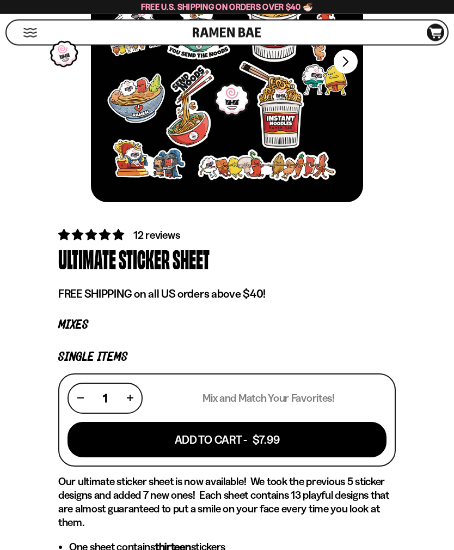
scroll to position [0, 0]
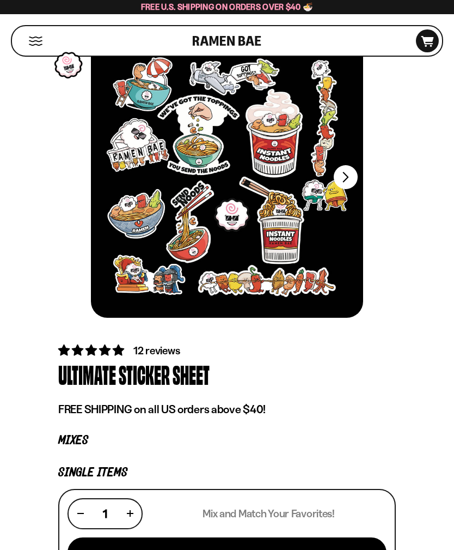
click at [184, 332] on div "FADCB6FD-DFAB-4417-9F21-029242090B77 FADCB6FD-DFAB-4417-9F21-029242090B77" at bounding box center [227, 184] width 445 height 297
click at [167, 351] on span "12 reviews" at bounding box center [156, 350] width 46 height 13
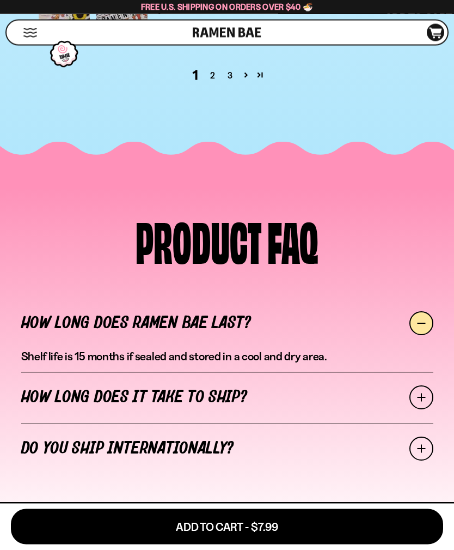
scroll to position [3705, 0]
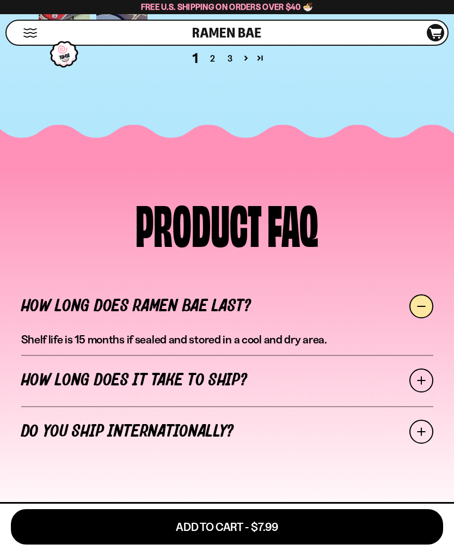
click at [215, 65] on link "2" at bounding box center [212, 58] width 17 height 13
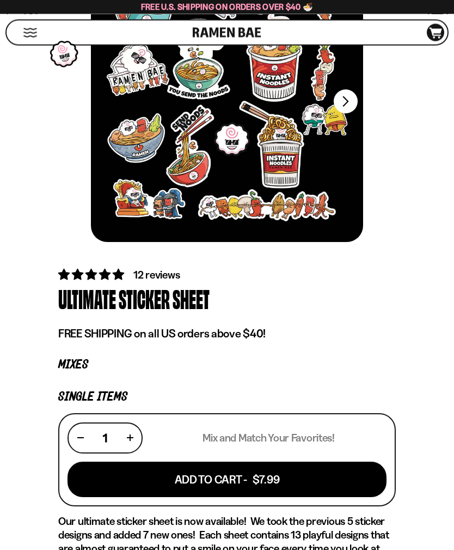
scroll to position [0, 0]
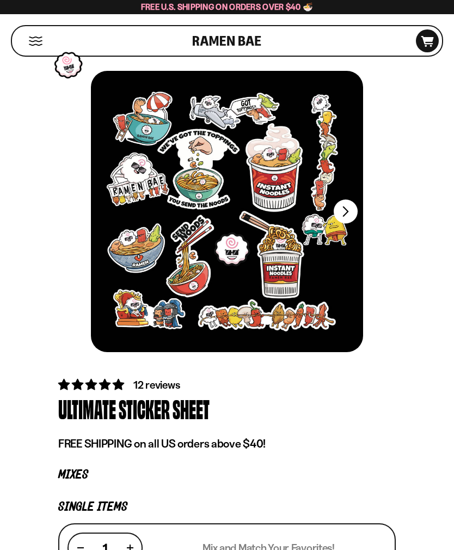
click at [31, 38] on button "Mobile Menu Trigger" at bounding box center [35, 40] width 15 height 9
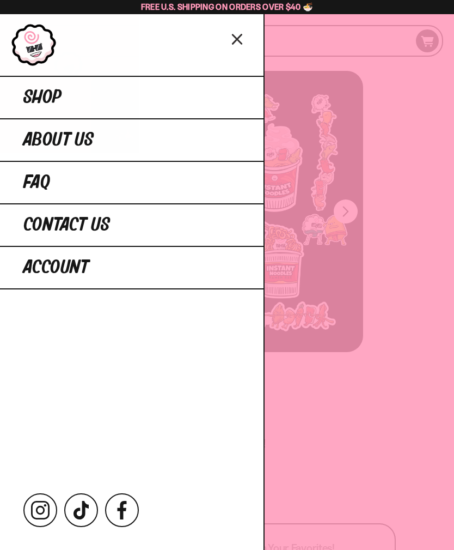
click at [46, 93] on span "Shop" at bounding box center [42, 98] width 38 height 20
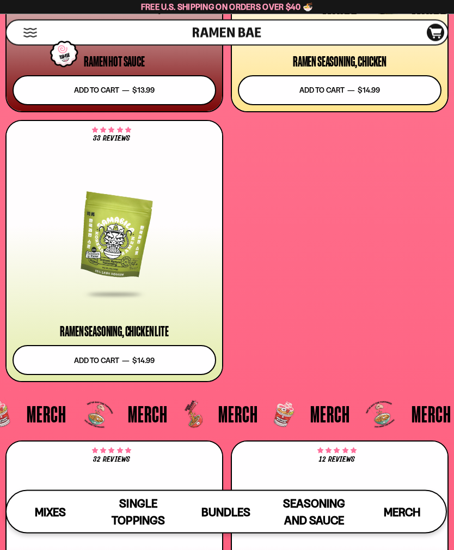
scroll to position [4706, 0]
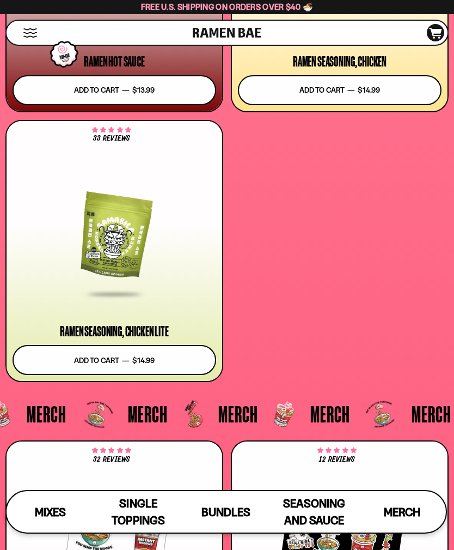
click at [144, 357] on button "Add to cart Add — Regular price $14.99 Regular price Sale price $14.99 Unit pri…" at bounding box center [115, 360] width 204 height 30
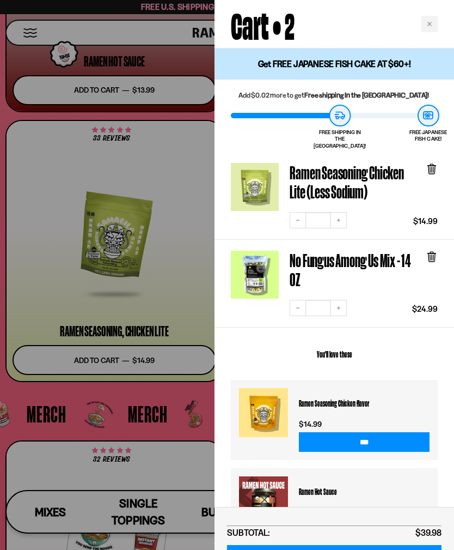
click at [369, 549] on link "CHECKOUT" at bounding box center [334, 559] width 215 height 28
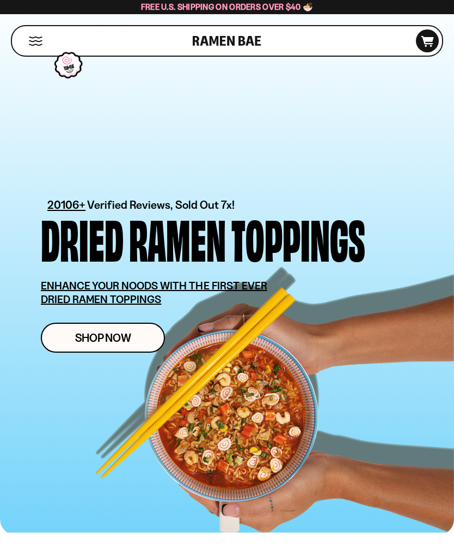
click at [24, 35] on div "Shop" at bounding box center [104, 40] width 178 height 29
click at [32, 37] on button "Mobile Menu Trigger" at bounding box center [35, 40] width 15 height 9
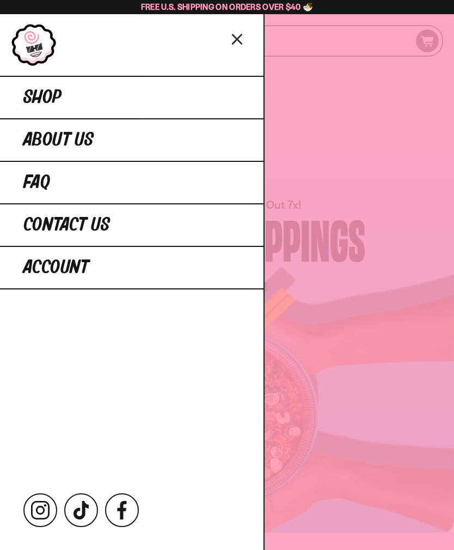
click at [32, 95] on span "Shop" at bounding box center [42, 98] width 38 height 20
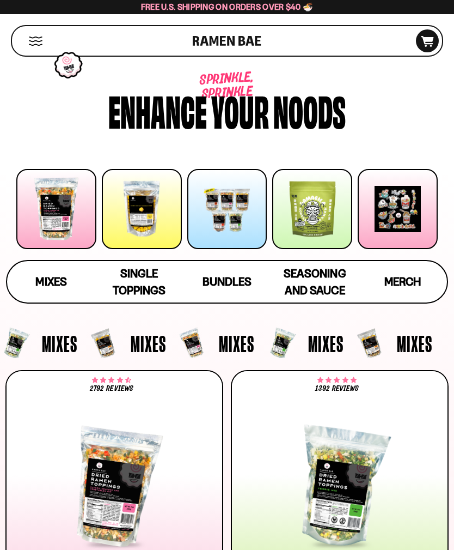
click at [44, 285] on span "Mixes" at bounding box center [50, 282] width 31 height 14
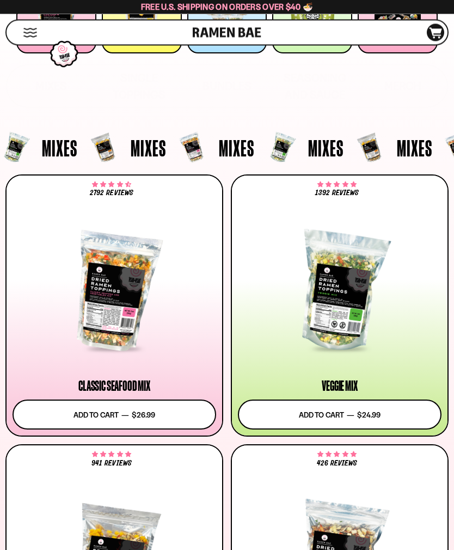
scroll to position [184, 0]
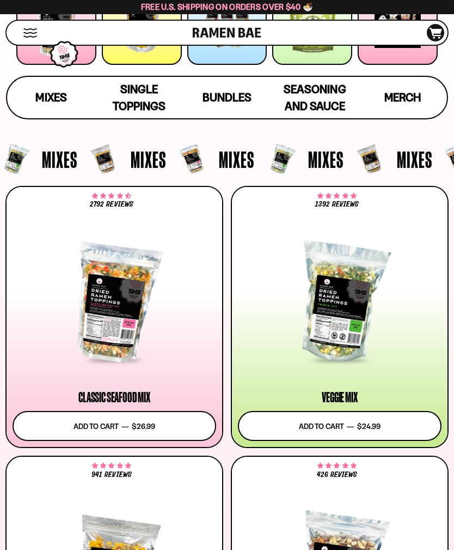
click at [144, 95] on span "Single Toppings" at bounding box center [139, 97] width 53 height 31
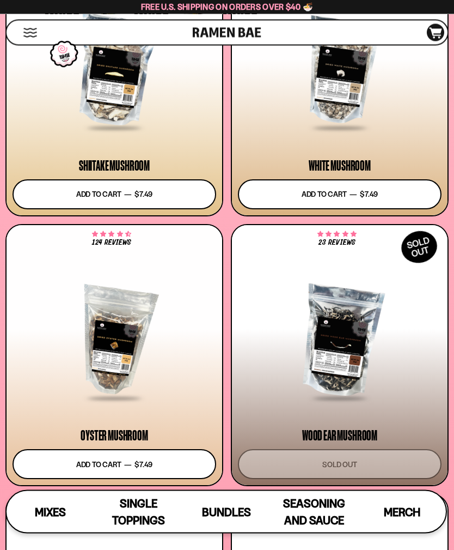
scroll to position [2612, 0]
click at [77, 183] on button "Add to cart Add — Regular price $7.49 Regular price Sale price $7.49 Unit price…" at bounding box center [115, 194] width 204 height 30
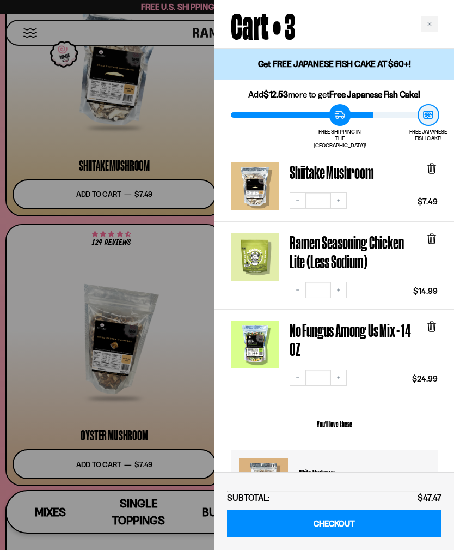
click at [419, 22] on div "Cart • 3" at bounding box center [335, 24] width 240 height 48
click at [432, 29] on div "Close cart" at bounding box center [430, 24] width 16 height 16
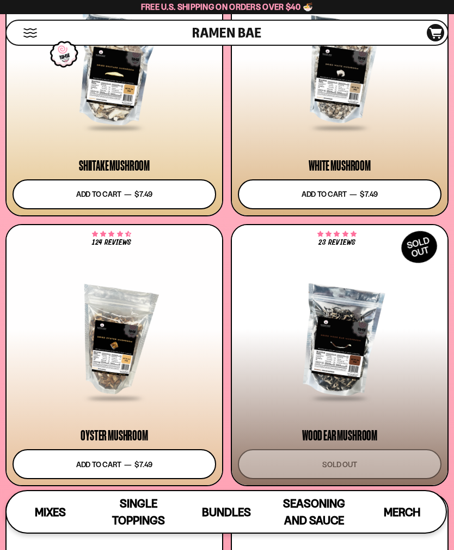
click at [351, 198] on button "Add to cart Add — Regular price $7.49 Regular price Sale price $7.49 Unit price…" at bounding box center [340, 194] width 204 height 30
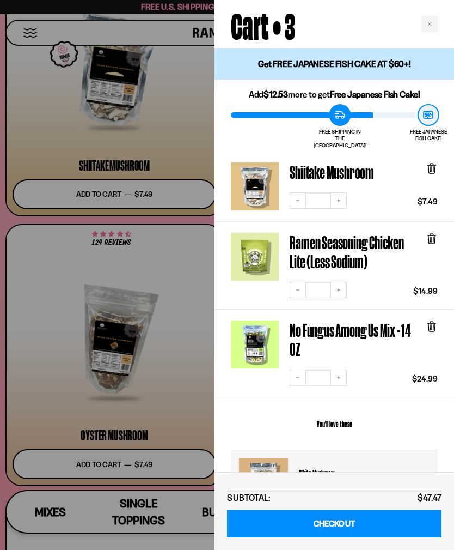
click at [425, 31] on div "Close cart" at bounding box center [430, 24] width 16 height 16
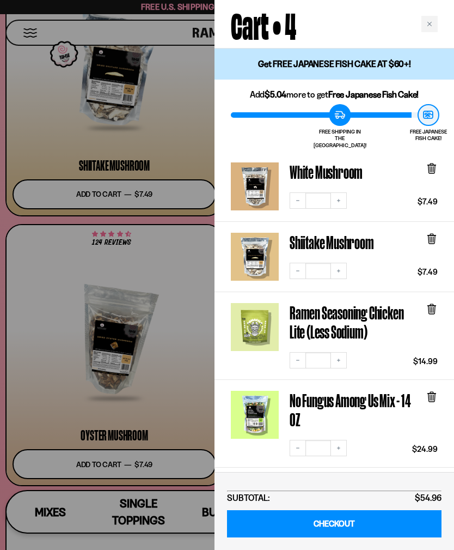
click at [163, 475] on div at bounding box center [227, 275] width 454 height 550
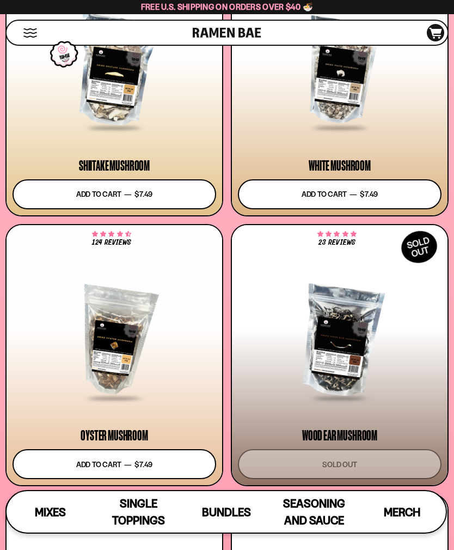
click at [168, 465] on button "Add to cart Add — Regular price $7.49 Regular price Sale price $7.49 Unit price…" at bounding box center [115, 464] width 204 height 30
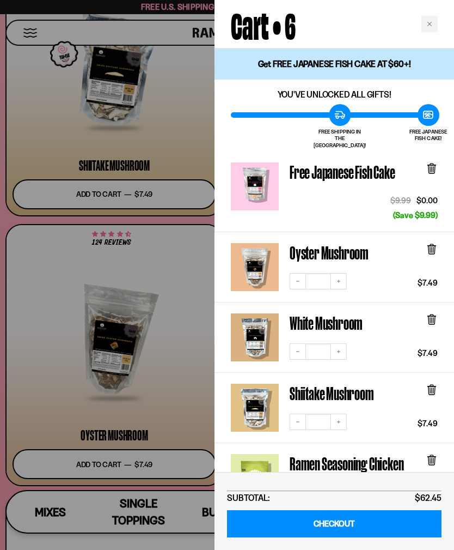
click at [431, 165] on icon at bounding box center [432, 169] width 7 height 8
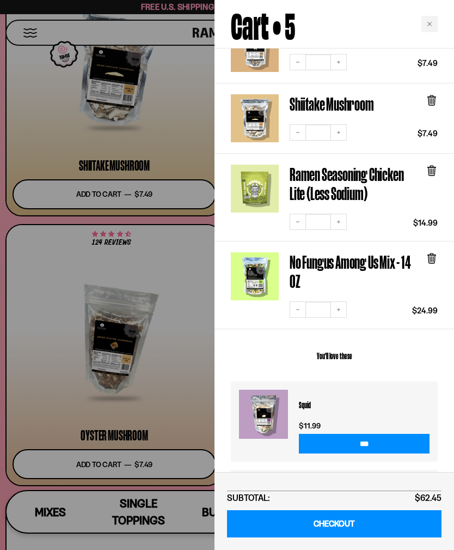
scroll to position [209, 0]
click at [434, 167] on icon at bounding box center [432, 171] width 7 height 8
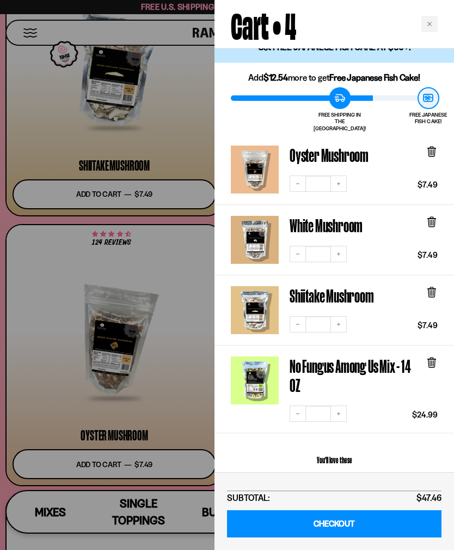
scroll to position [18, 0]
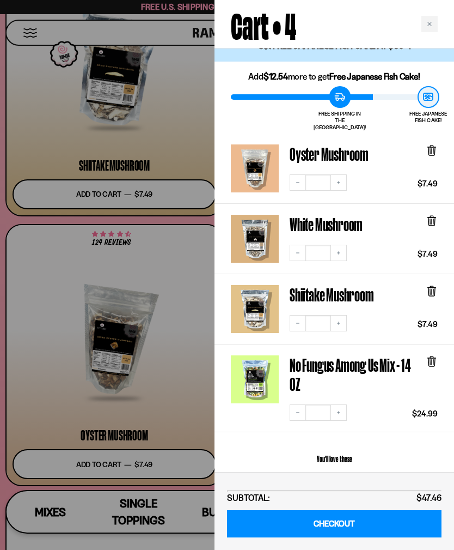
click at [433, 217] on icon at bounding box center [432, 221] width 7 height 8
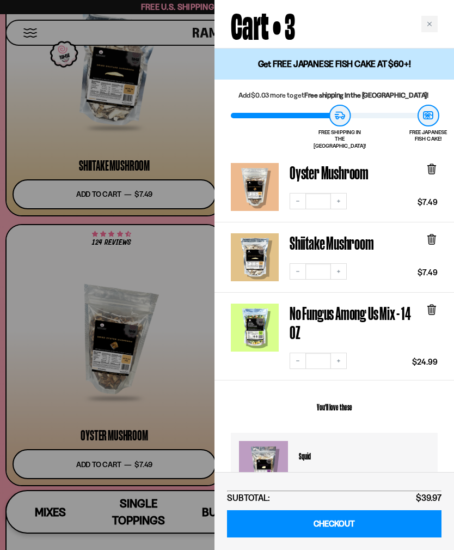
scroll to position [0, 0]
click at [45, 107] on div at bounding box center [227, 275] width 454 height 550
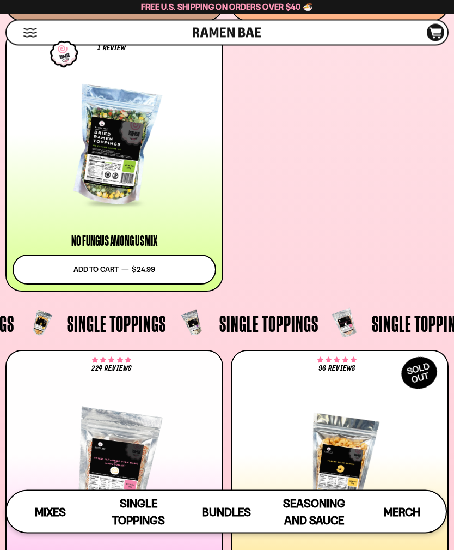
scroll to position [1127, 0]
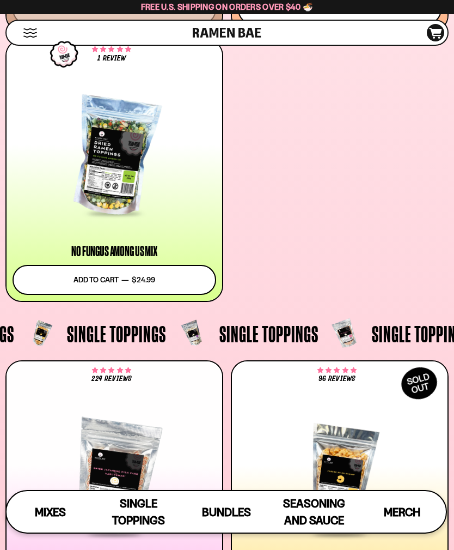
click at [434, 27] on div "Cart D0381C2F-513E-4F90-8A41-6F0A75DCBAAA" at bounding box center [435, 32] width 17 height 17
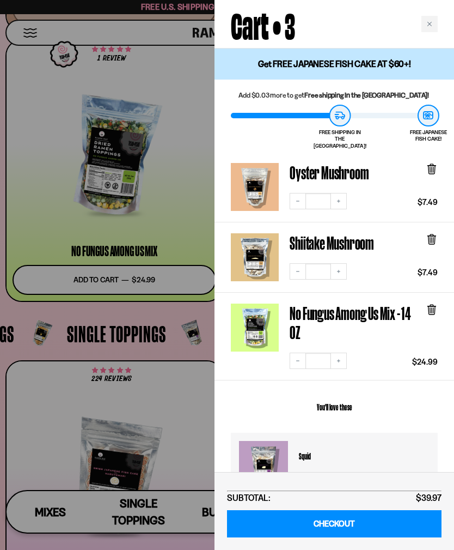
click at [436, 163] on icon at bounding box center [432, 169] width 12 height 12
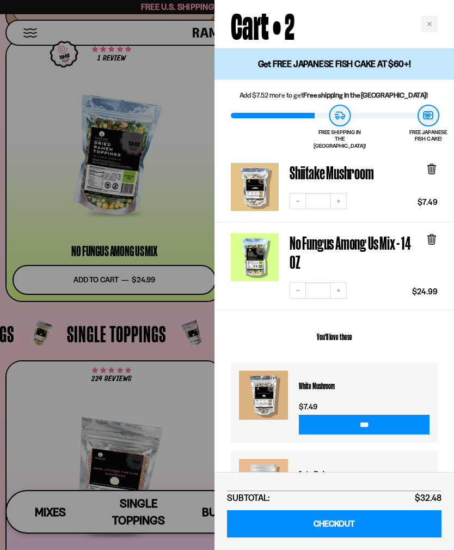
click at [433, 164] on icon at bounding box center [431, 168] width 3 height 8
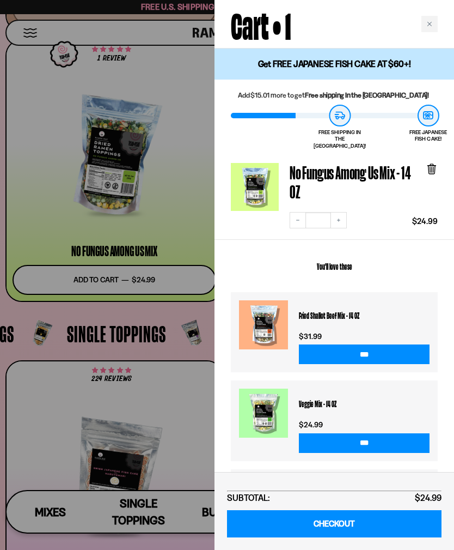
click at [347, 533] on link "CHECKOUT" at bounding box center [334, 524] width 215 height 28
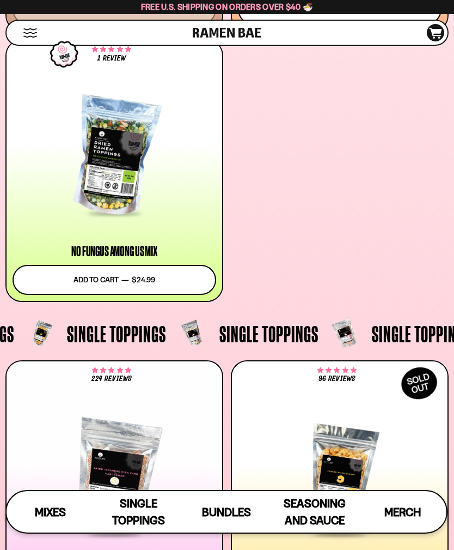
scroll to position [1127, 0]
click at [435, 34] on icon "D0381C2F-513E-4F90-8A41-6F0A75DCBAAA" at bounding box center [435, 33] width 29 height 11
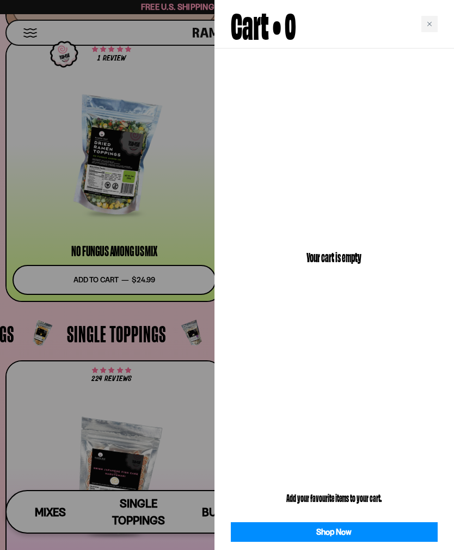
click at [432, 18] on div "Close cart" at bounding box center [430, 24] width 16 height 16
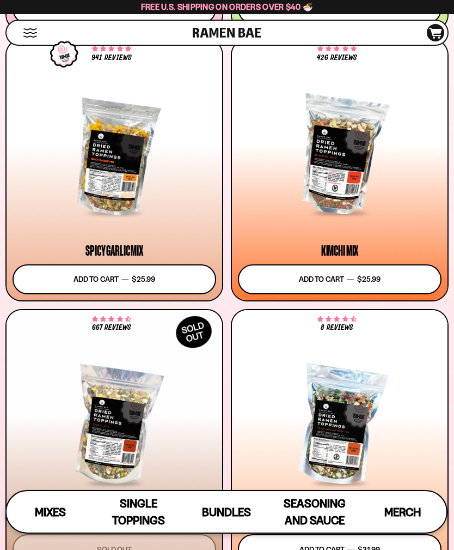
scroll to position [589, 0]
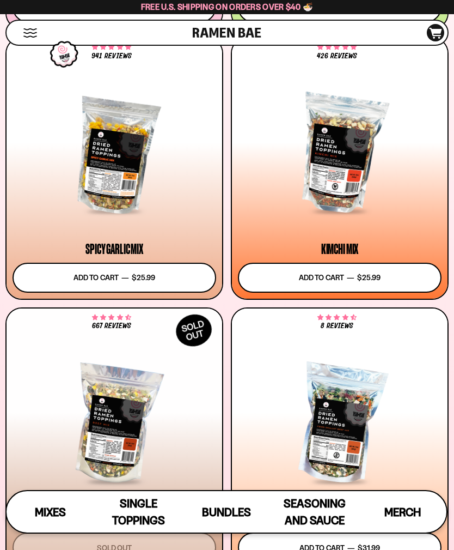
click at [119, 242] on div "Spicy Garlic Mix" at bounding box center [114, 248] width 57 height 13
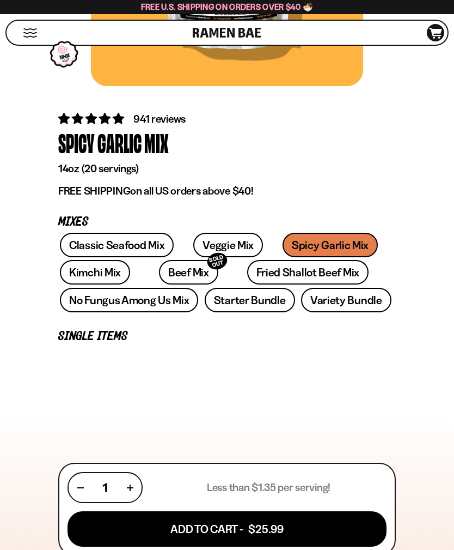
scroll to position [274, 0]
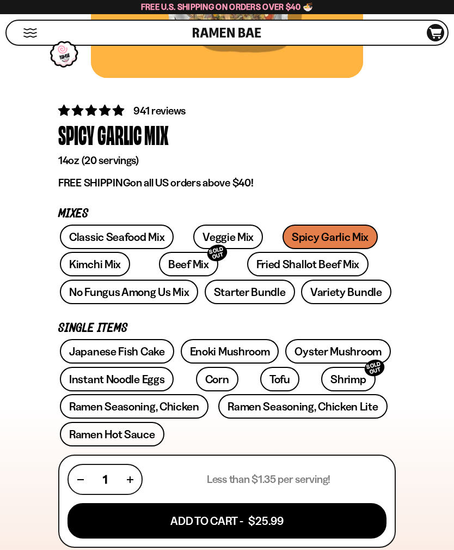
click at [273, 262] on link "Fried Shallot Beef Mix" at bounding box center [307, 264] width 121 height 25
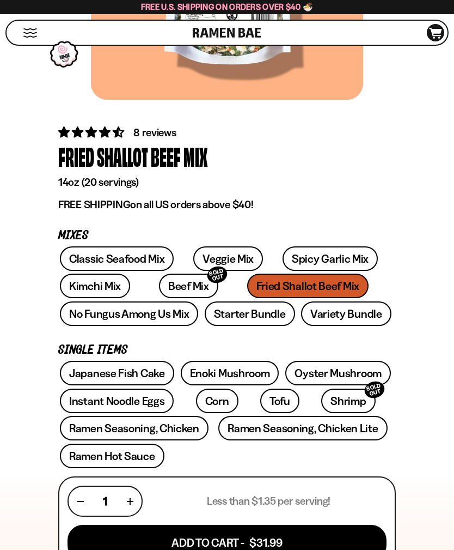
scroll to position [255, 0]
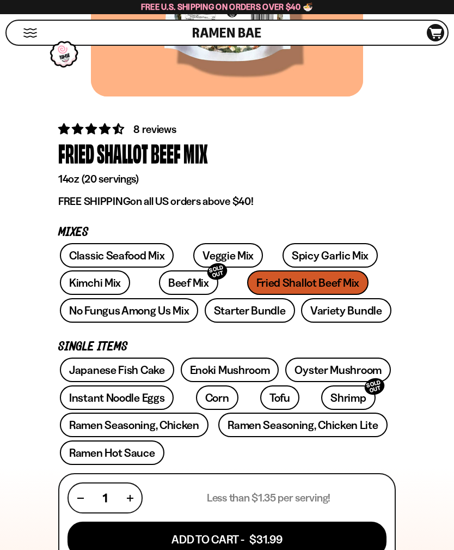
click at [151, 256] on link "Classic Seafood Mix" at bounding box center [117, 255] width 114 height 25
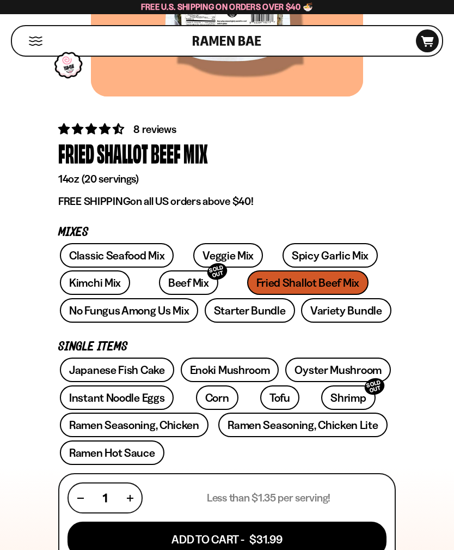
scroll to position [290, 0]
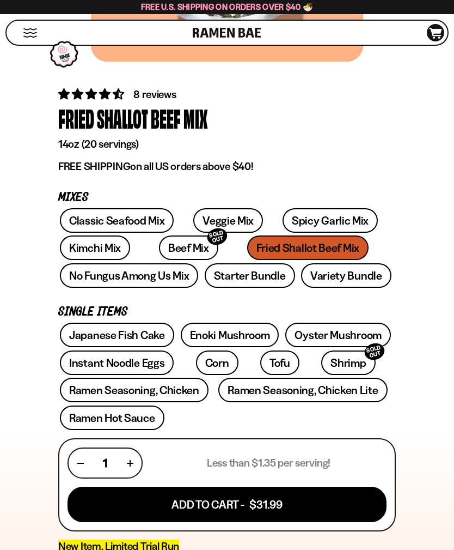
click at [318, 222] on link "Spicy Garlic Mix" at bounding box center [330, 220] width 95 height 25
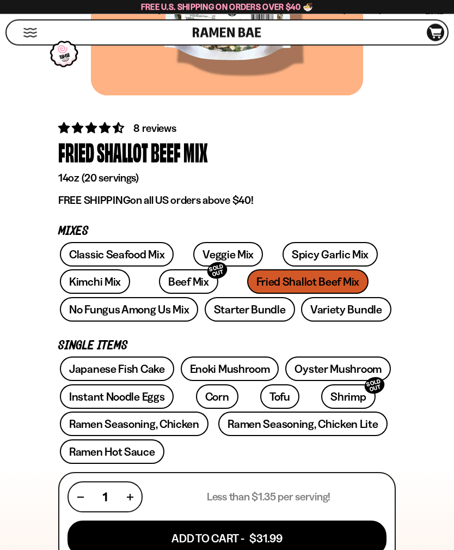
scroll to position [254, 0]
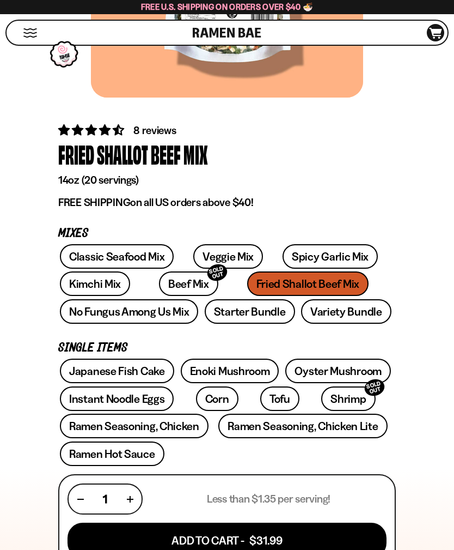
click at [281, 282] on div "Classic Seafood Mix Veggie Mix Spicy Garlic Mix Kimchi Mix Beef Mix SOLD OUT" at bounding box center [227, 285] width 338 height 83
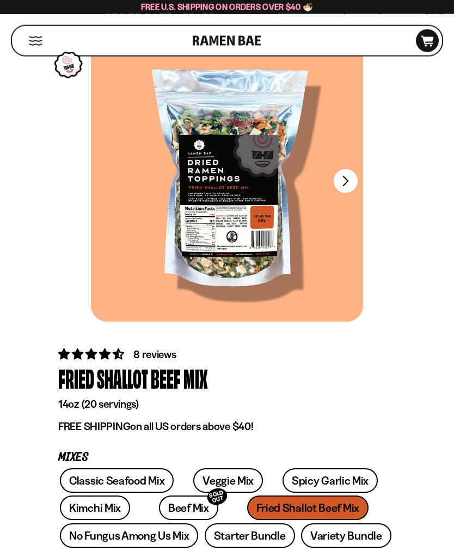
scroll to position [0, 0]
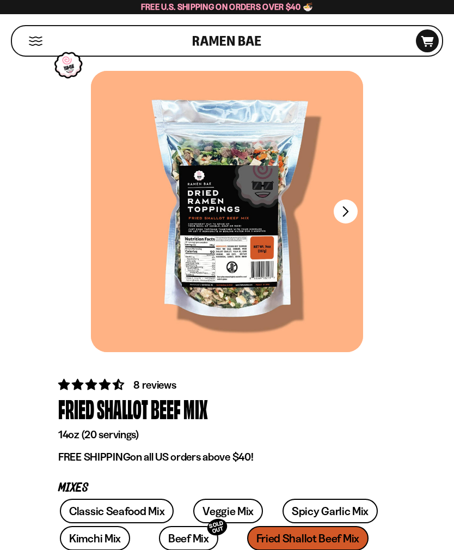
click at [346, 208] on button "FADCB6FD-DFAB-4417-9F21-029242090B77" at bounding box center [346, 211] width 24 height 24
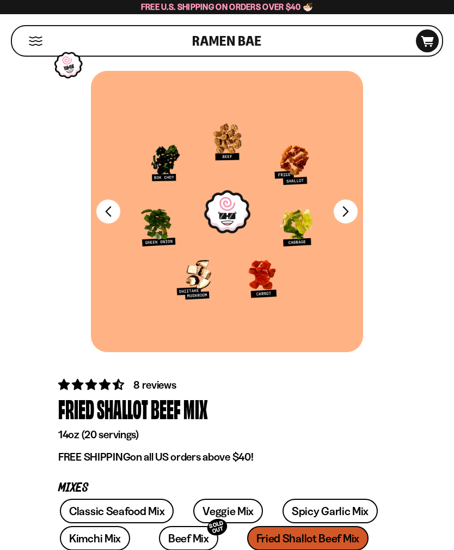
click at [350, 212] on button "FADCB6FD-DFAB-4417-9F21-029242090B77" at bounding box center [346, 211] width 24 height 24
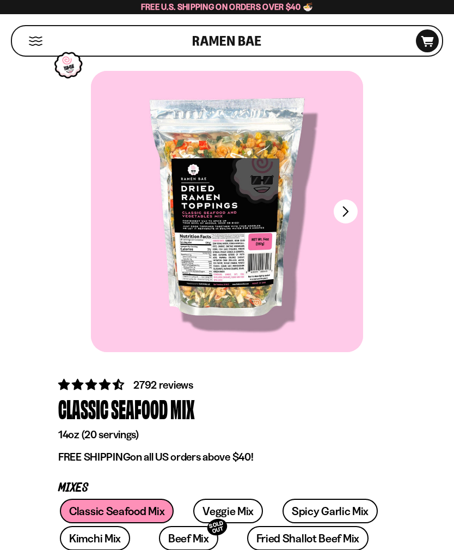
click at [348, 214] on button "FADCB6FD-DFAB-4417-9F21-029242090B77" at bounding box center [346, 211] width 24 height 24
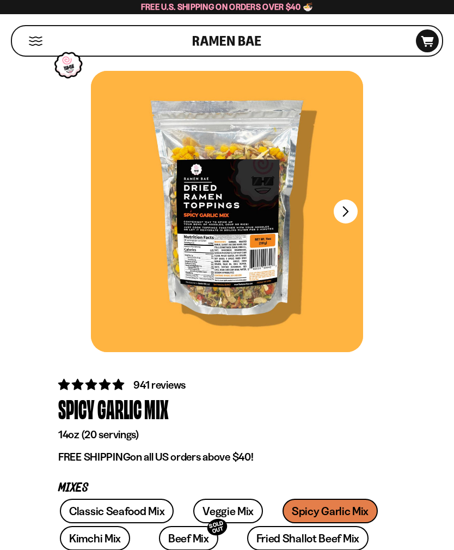
click at [347, 210] on button "FADCB6FD-DFAB-4417-9F21-029242090B77" at bounding box center [346, 211] width 24 height 24
